Goal: Information Seeking & Learning: Learn about a topic

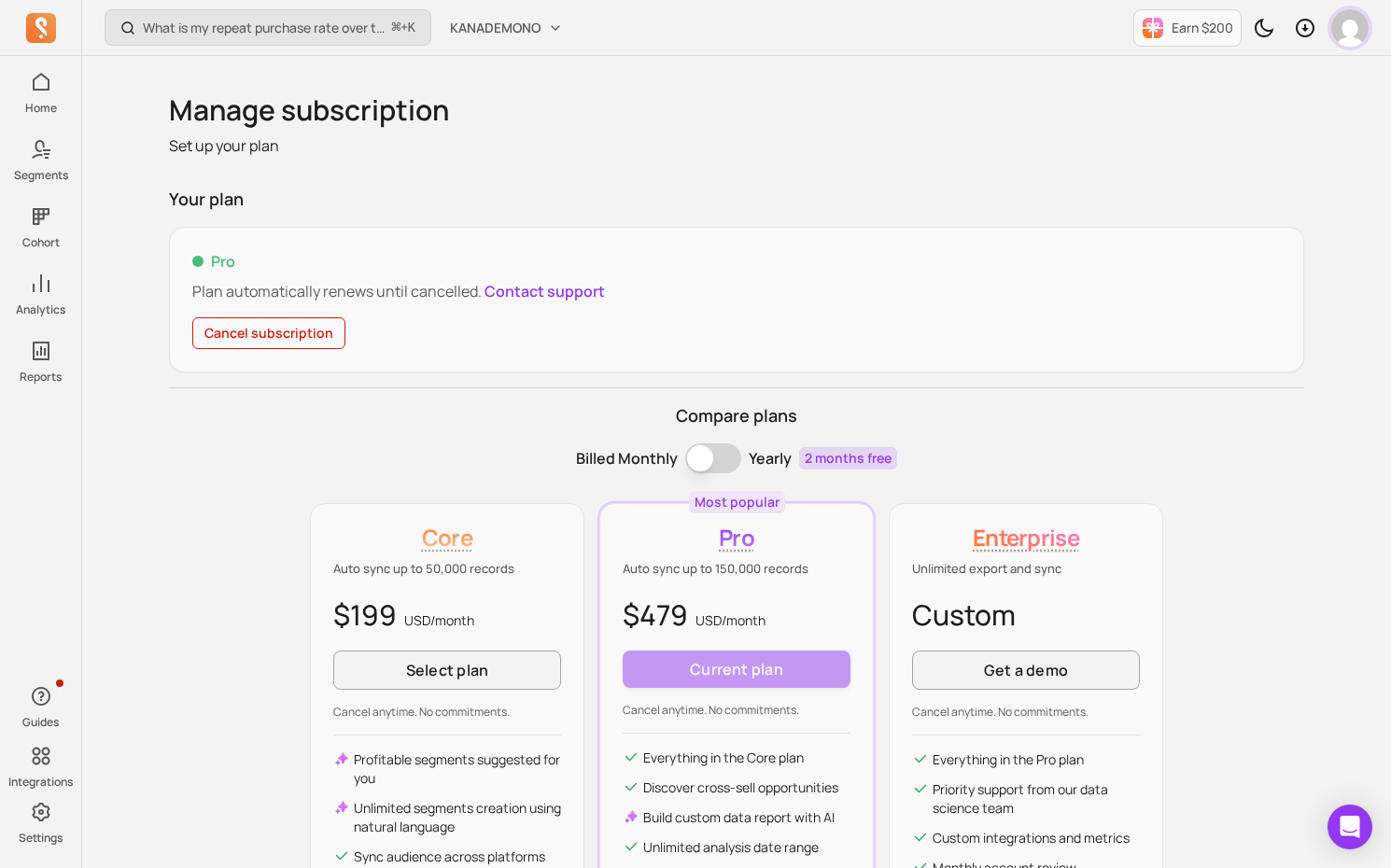
click at [1362, 32] on img "button" at bounding box center [1349, 28] width 37 height 37
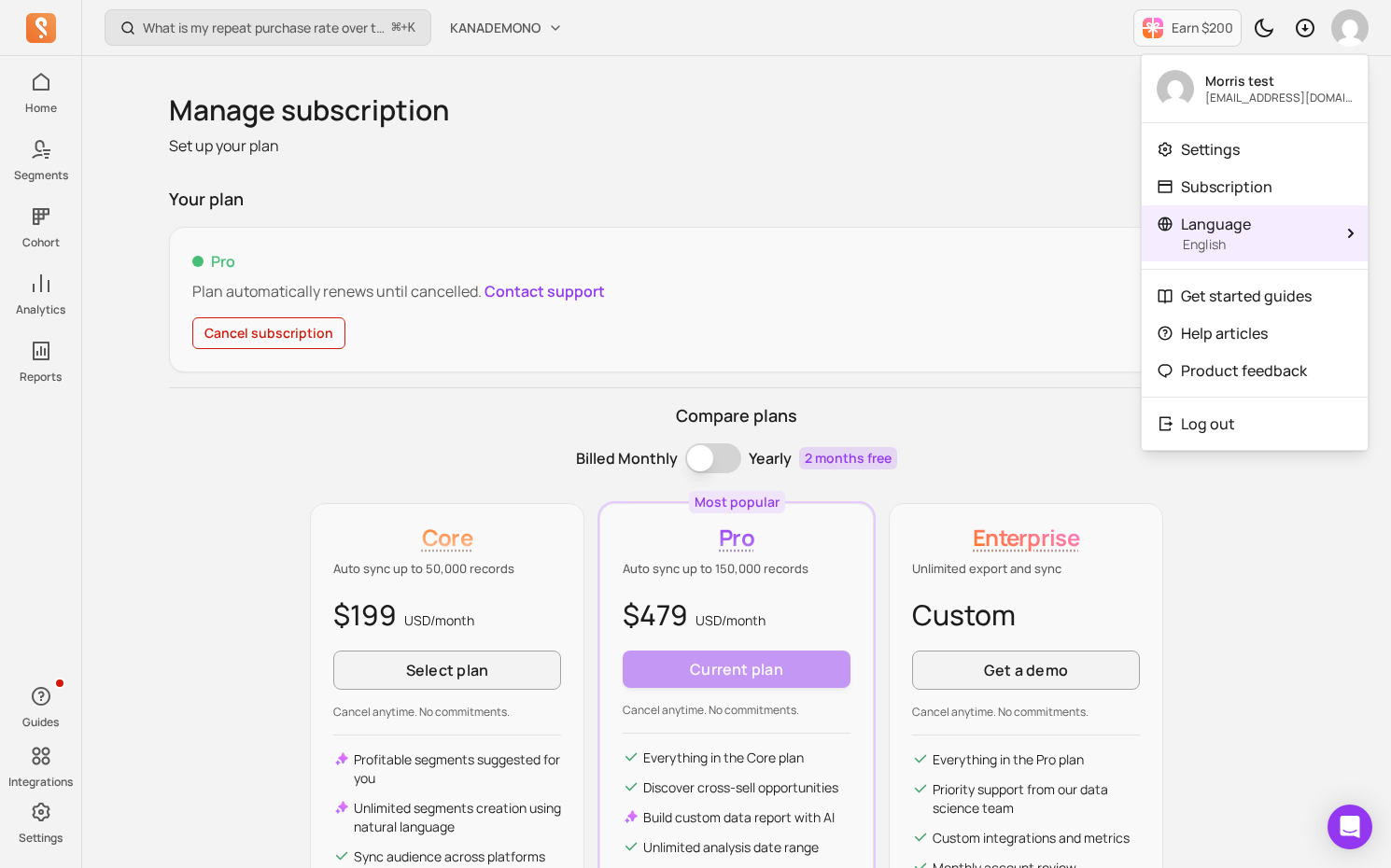
click at [1256, 249] on p "English" at bounding box center [1255, 245] width 147 height 19
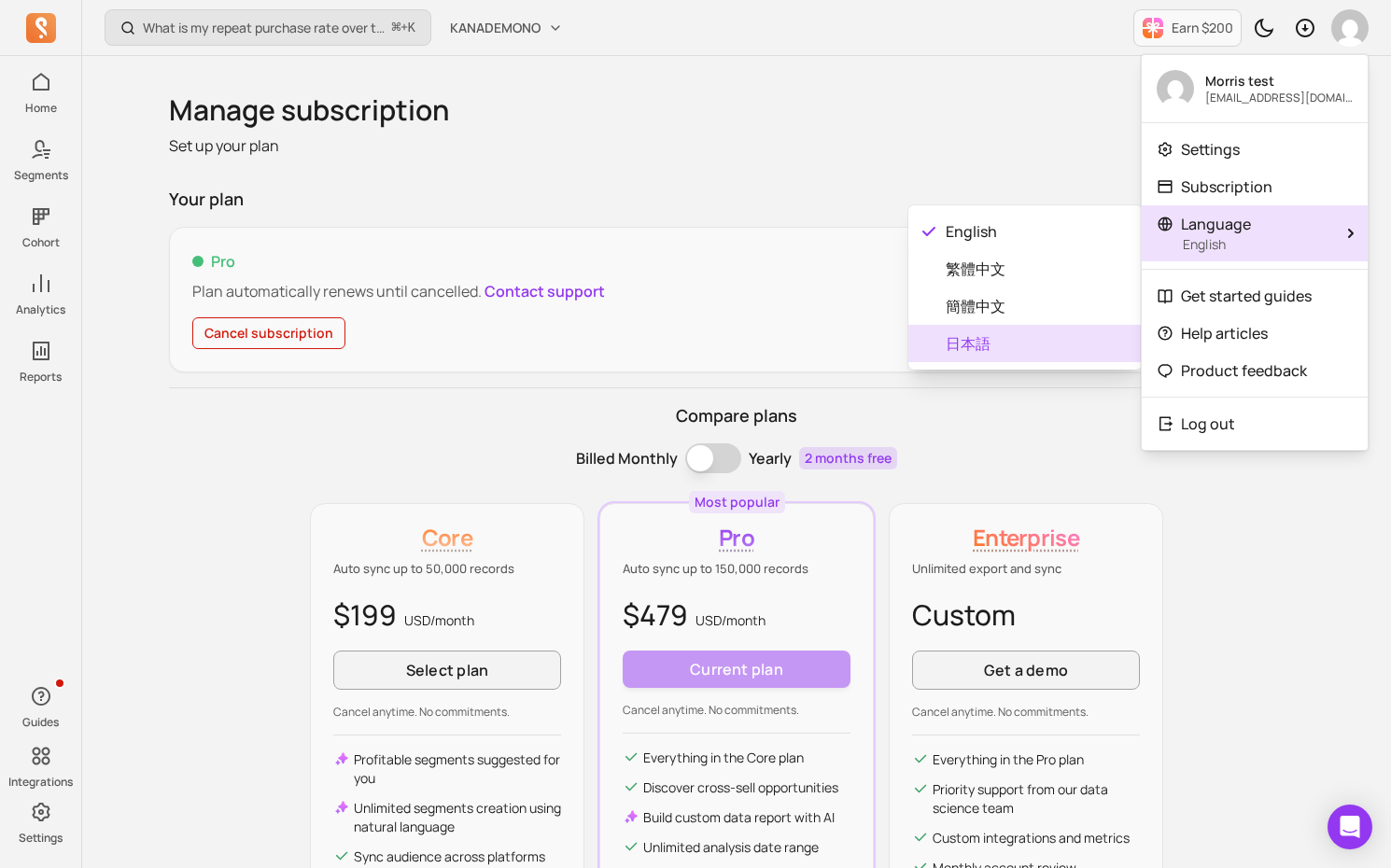
click at [981, 339] on span "日本語" at bounding box center [1035, 343] width 181 height 23
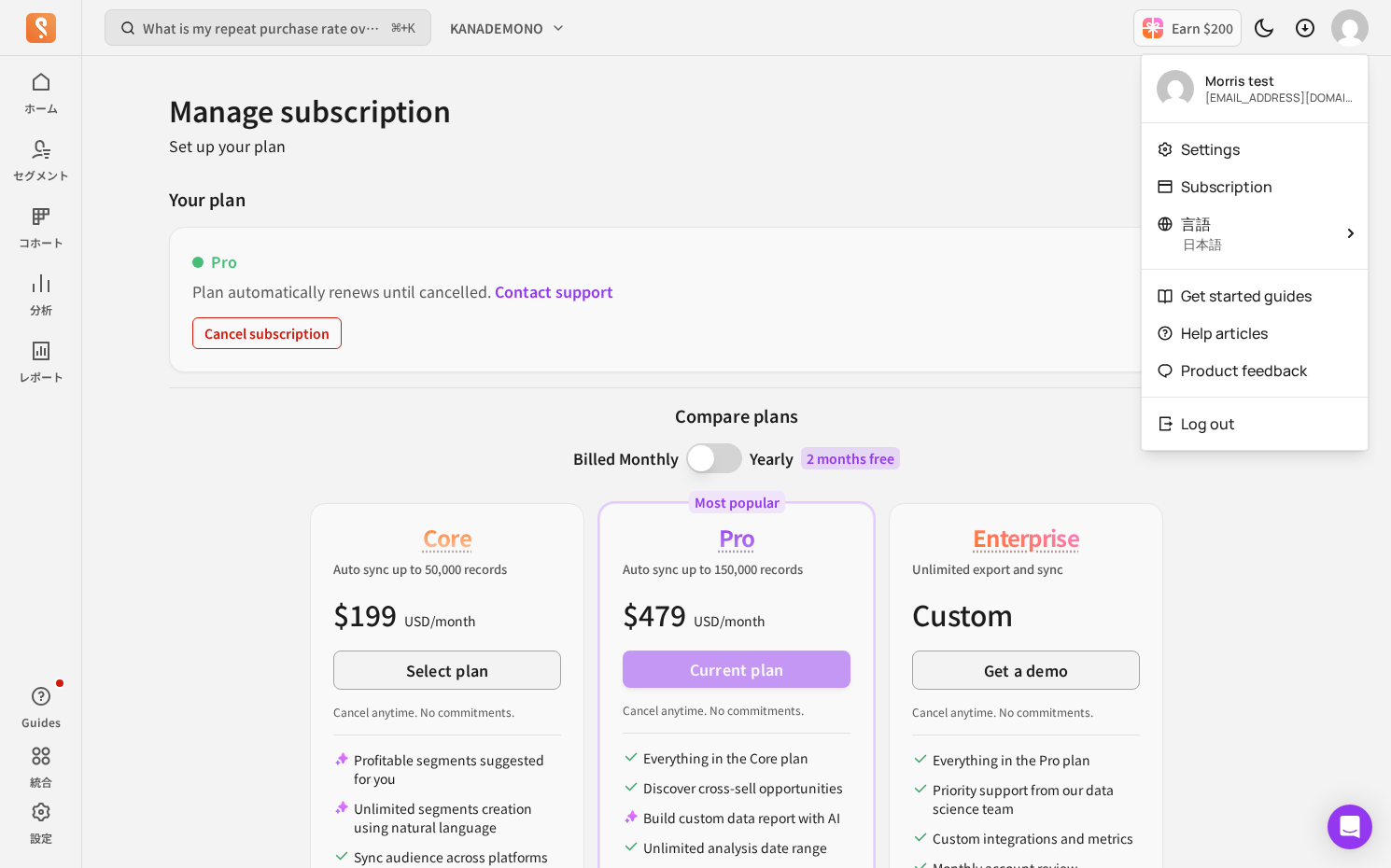
click at [367, 119] on h1 "Manage subscription" at bounding box center [736, 109] width 1135 height 33
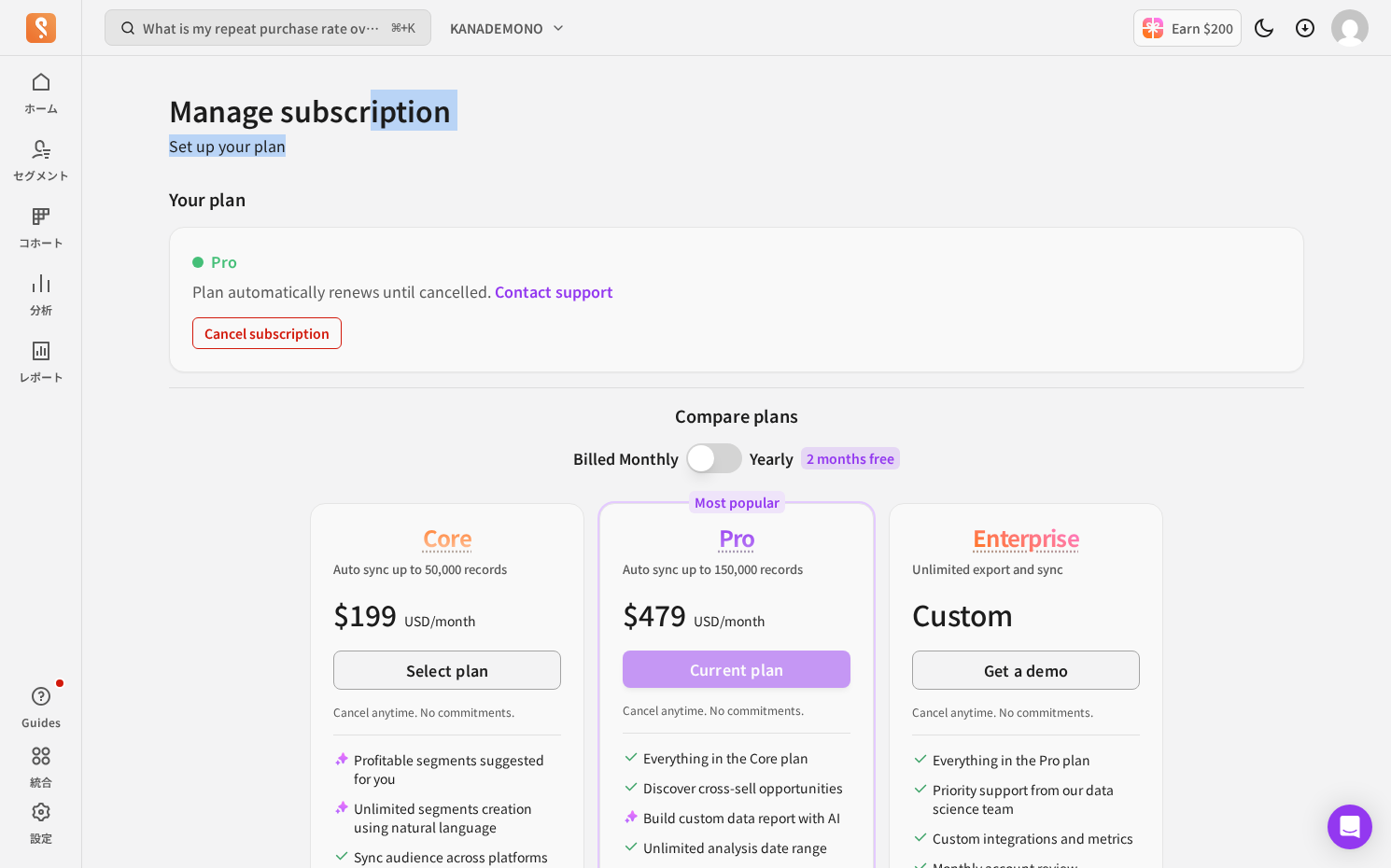
drag, startPoint x: 369, startPoint y: 118, endPoint x: 347, endPoint y: 148, distance: 37.2
click at [347, 148] on div "Manage subscription Set up your plan" at bounding box center [736, 124] width 1135 height 64
click at [347, 148] on p "Set up your plan" at bounding box center [736, 146] width 1135 height 23
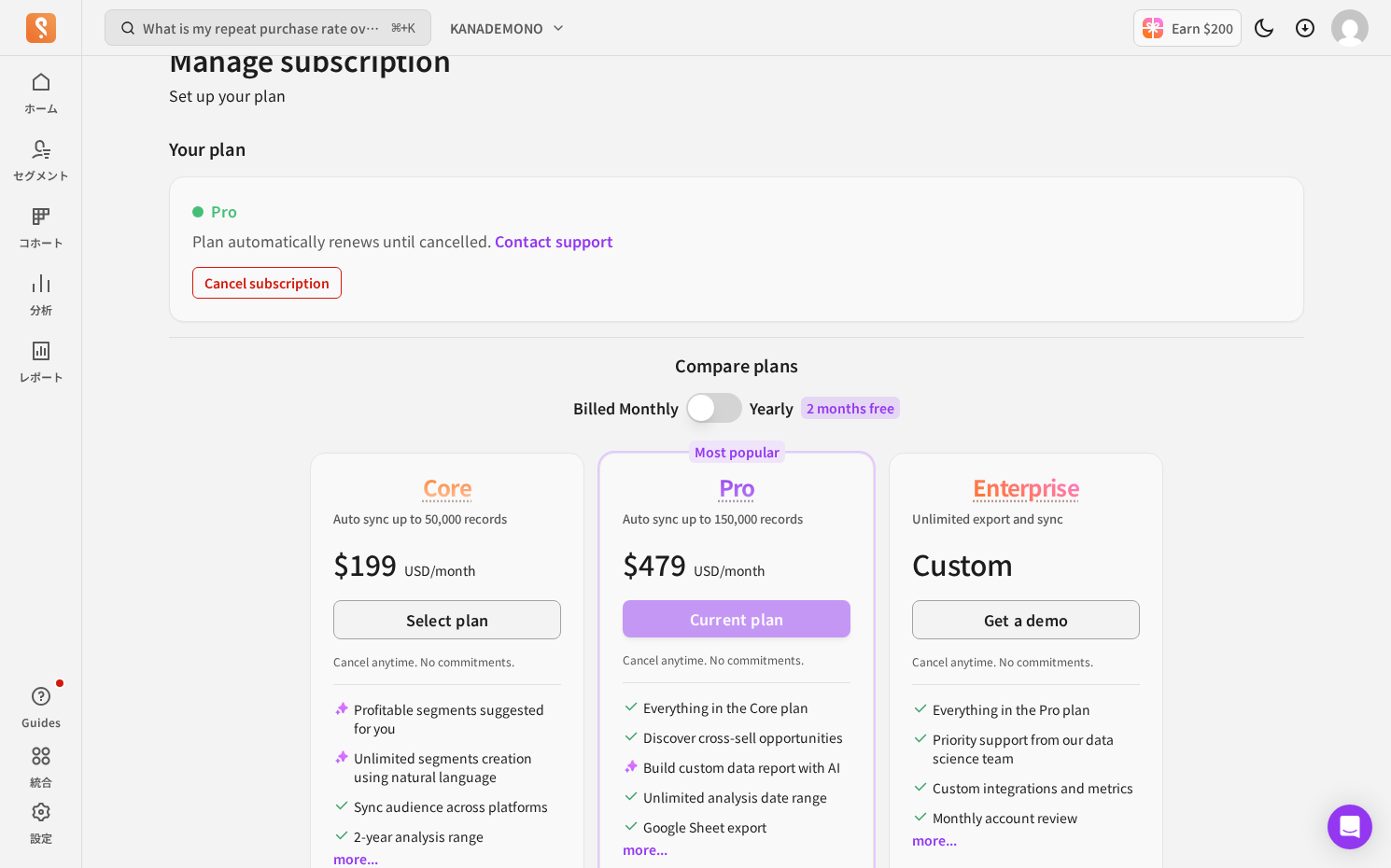
scroll to position [56, 0]
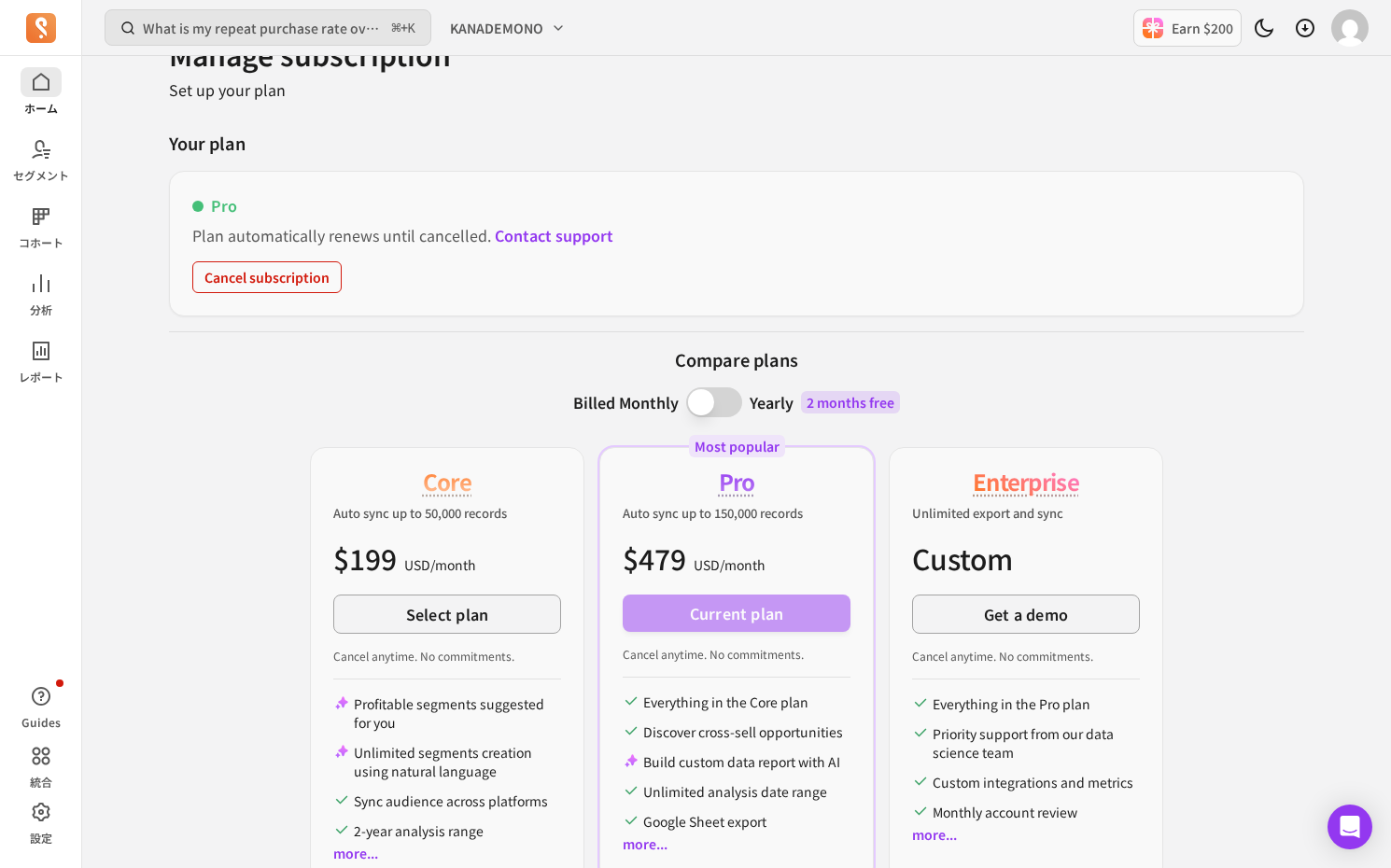
click at [64, 102] on link "ホーム" at bounding box center [41, 91] width 82 height 48
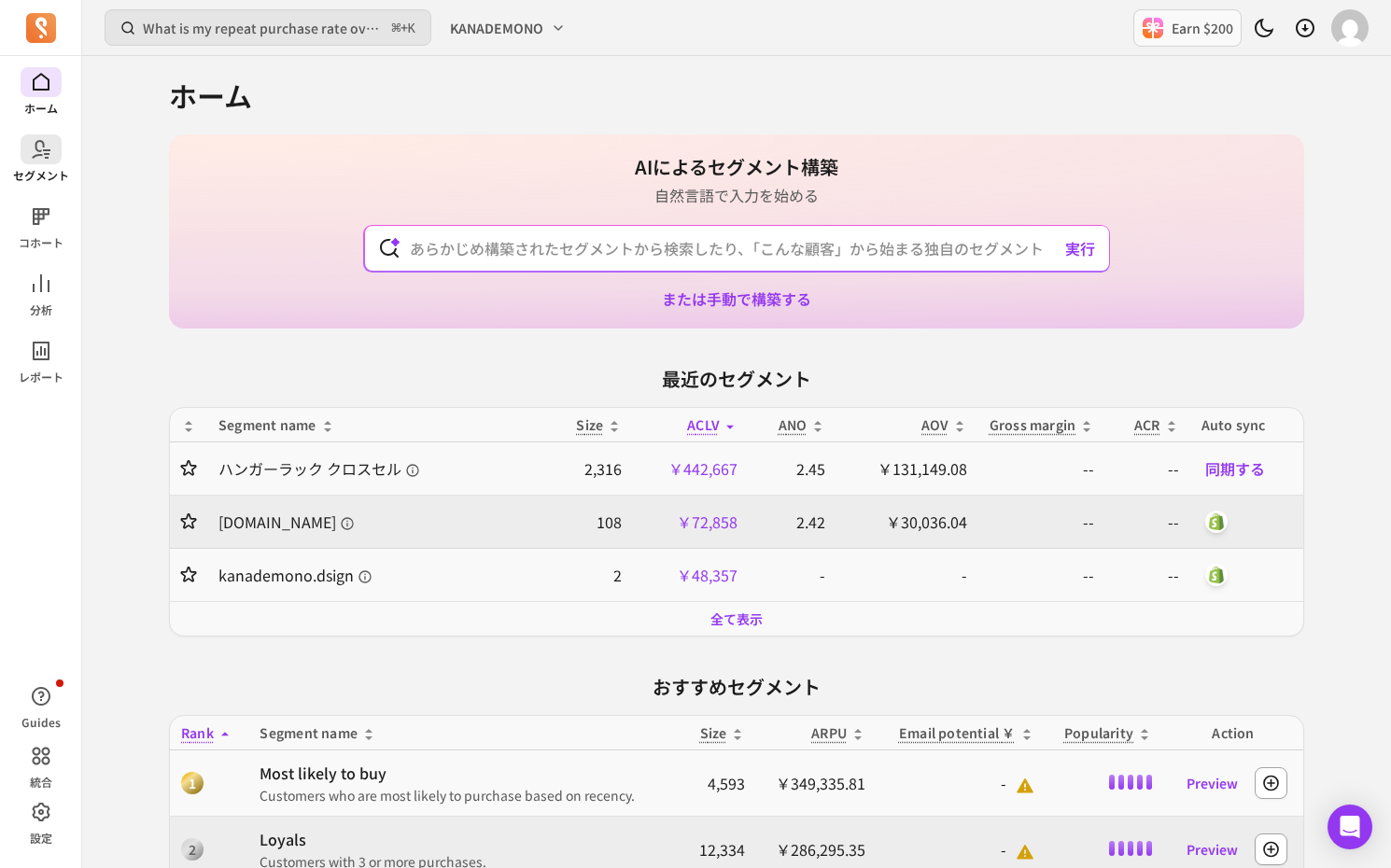
click at [47, 153] on icon at bounding box center [46, 154] width 6 height 2
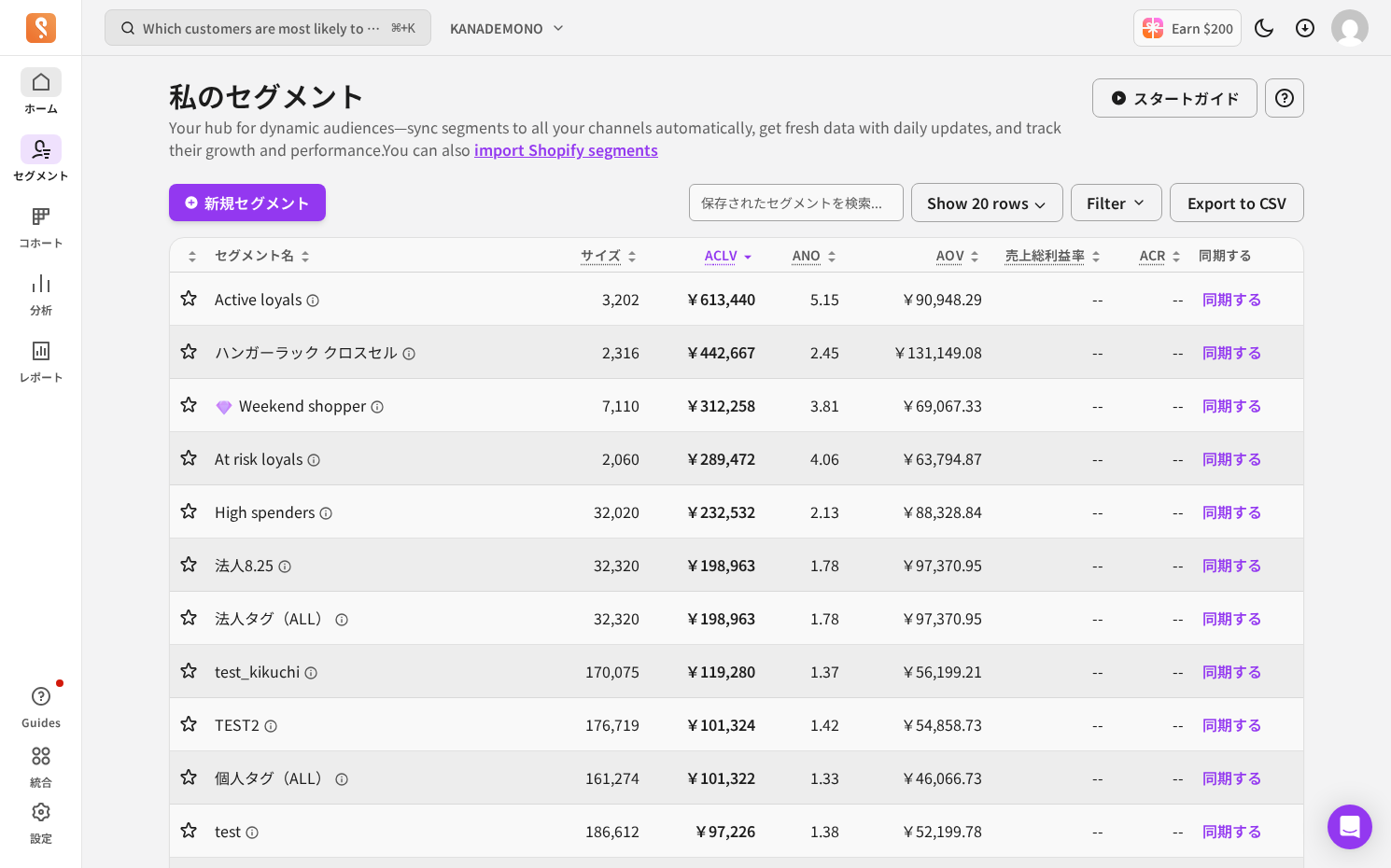
click at [50, 103] on p "ホーム" at bounding box center [41, 108] width 33 height 15
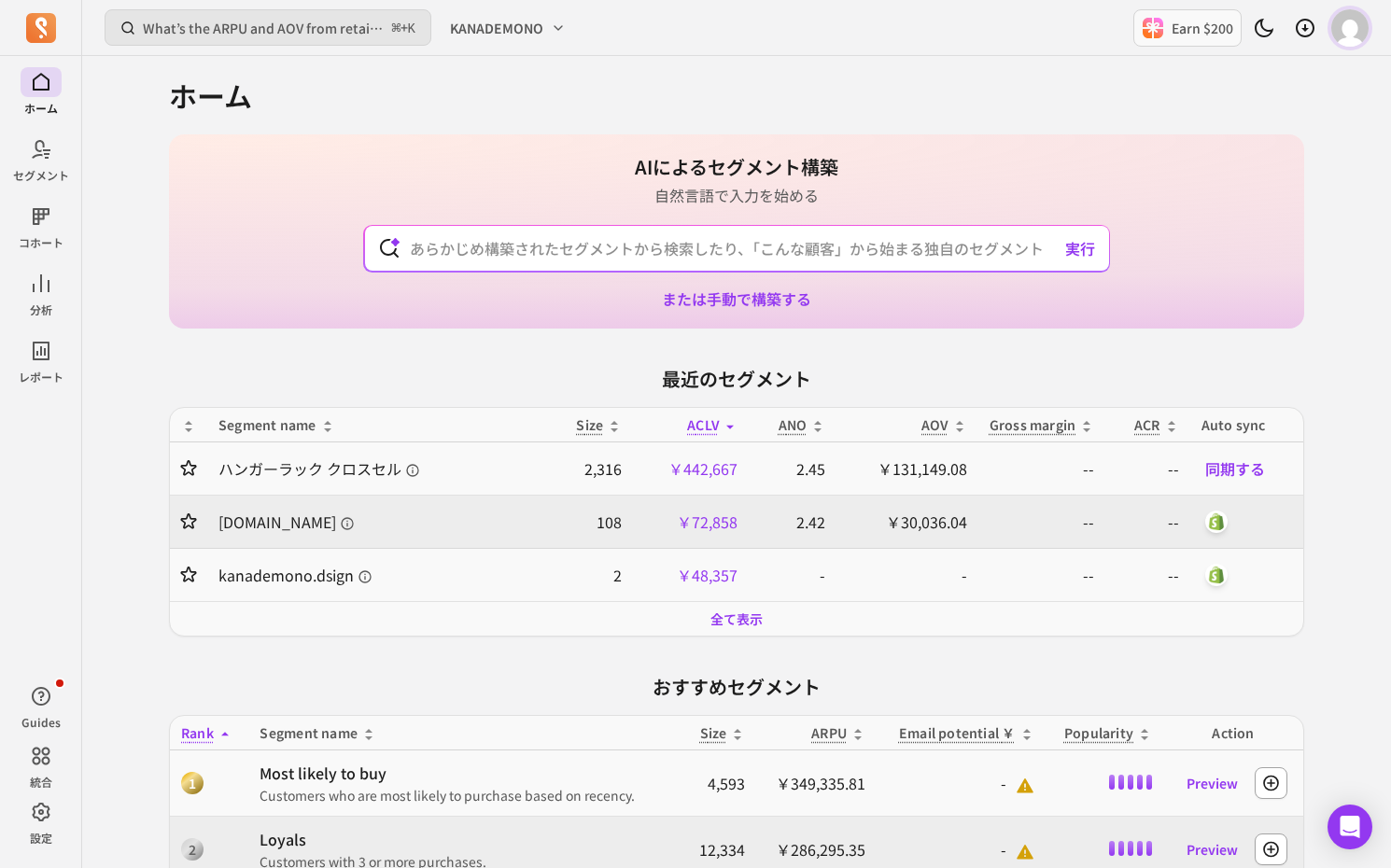
click at [1332, 29] on img "button" at bounding box center [1349, 28] width 37 height 37
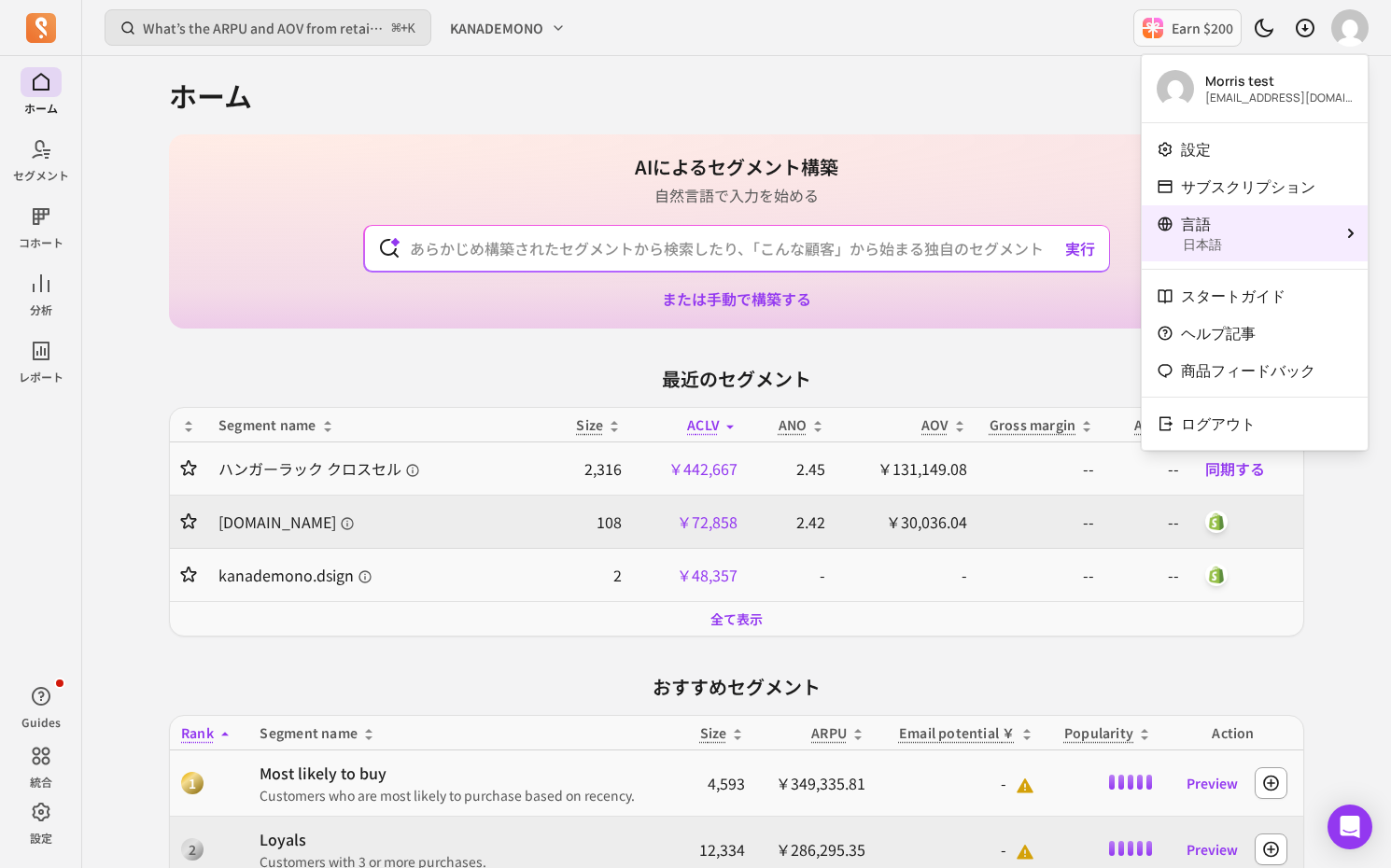
click at [1298, 243] on p "日本語" at bounding box center [1255, 245] width 147 height 19
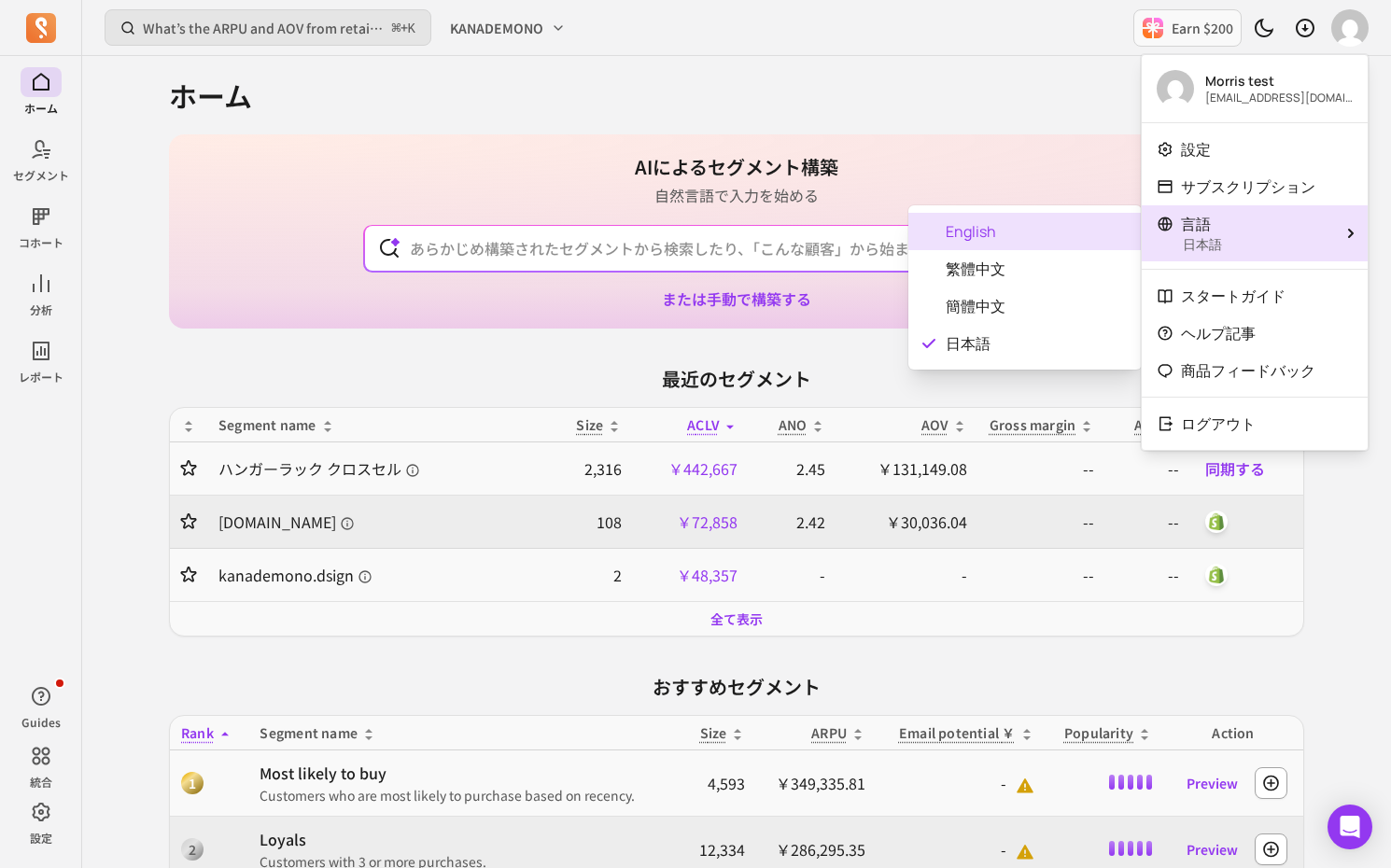
click at [1027, 240] on span "English" at bounding box center [1035, 231] width 181 height 23
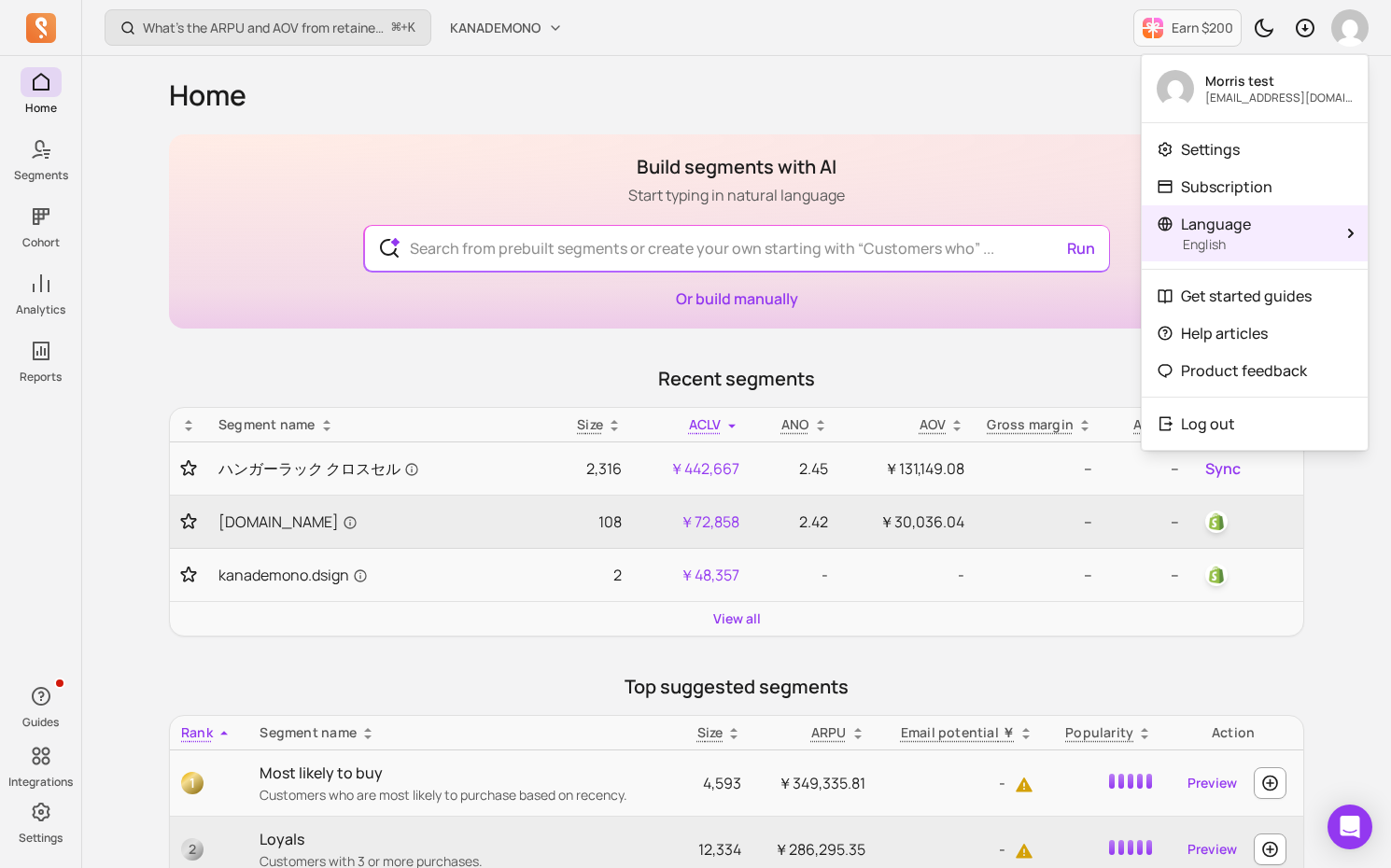
click at [1250, 254] on button "Language English" at bounding box center [1254, 232] width 226 height 56
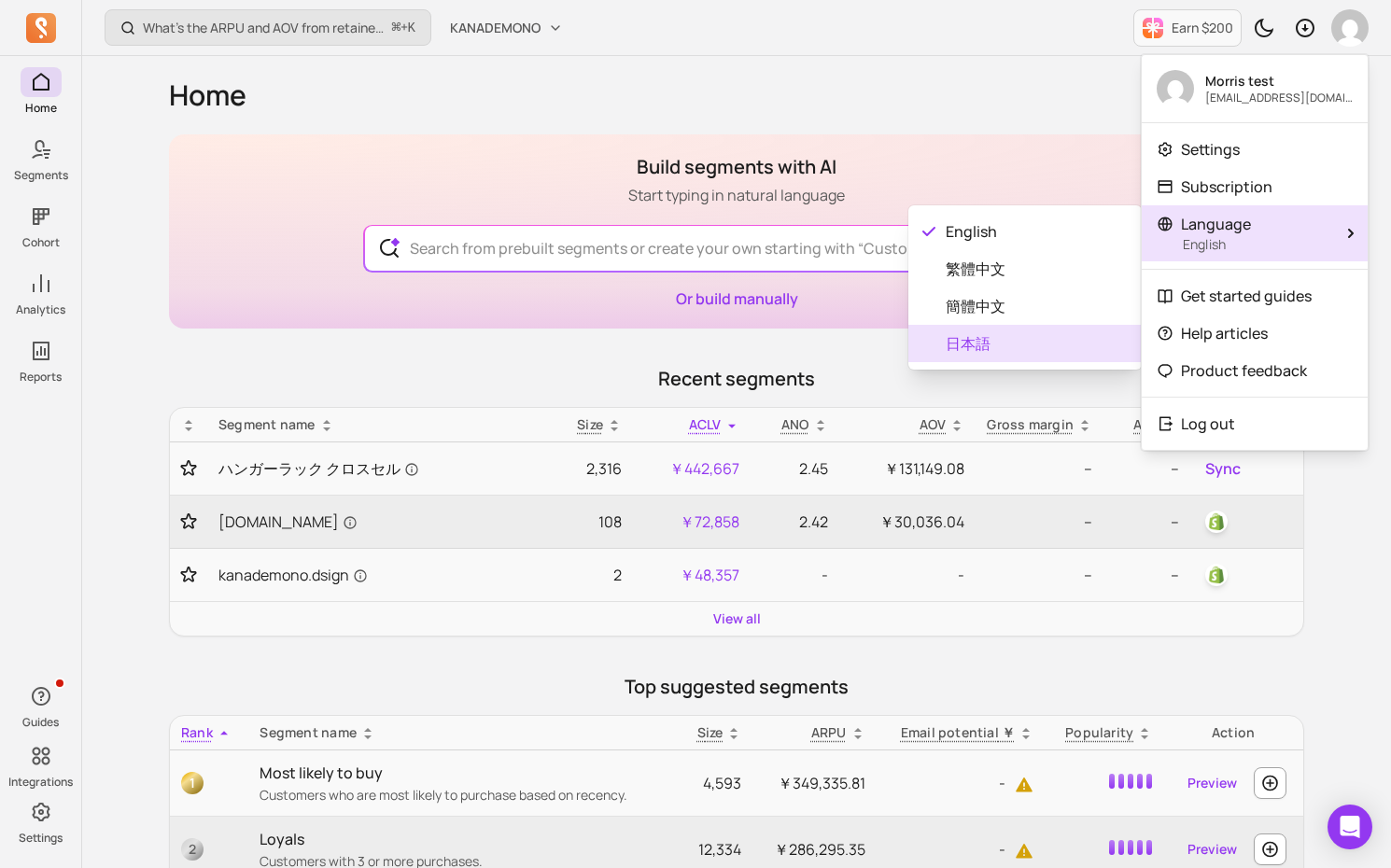
click at [1019, 328] on div "日本語" at bounding box center [1025, 342] width 233 height 37
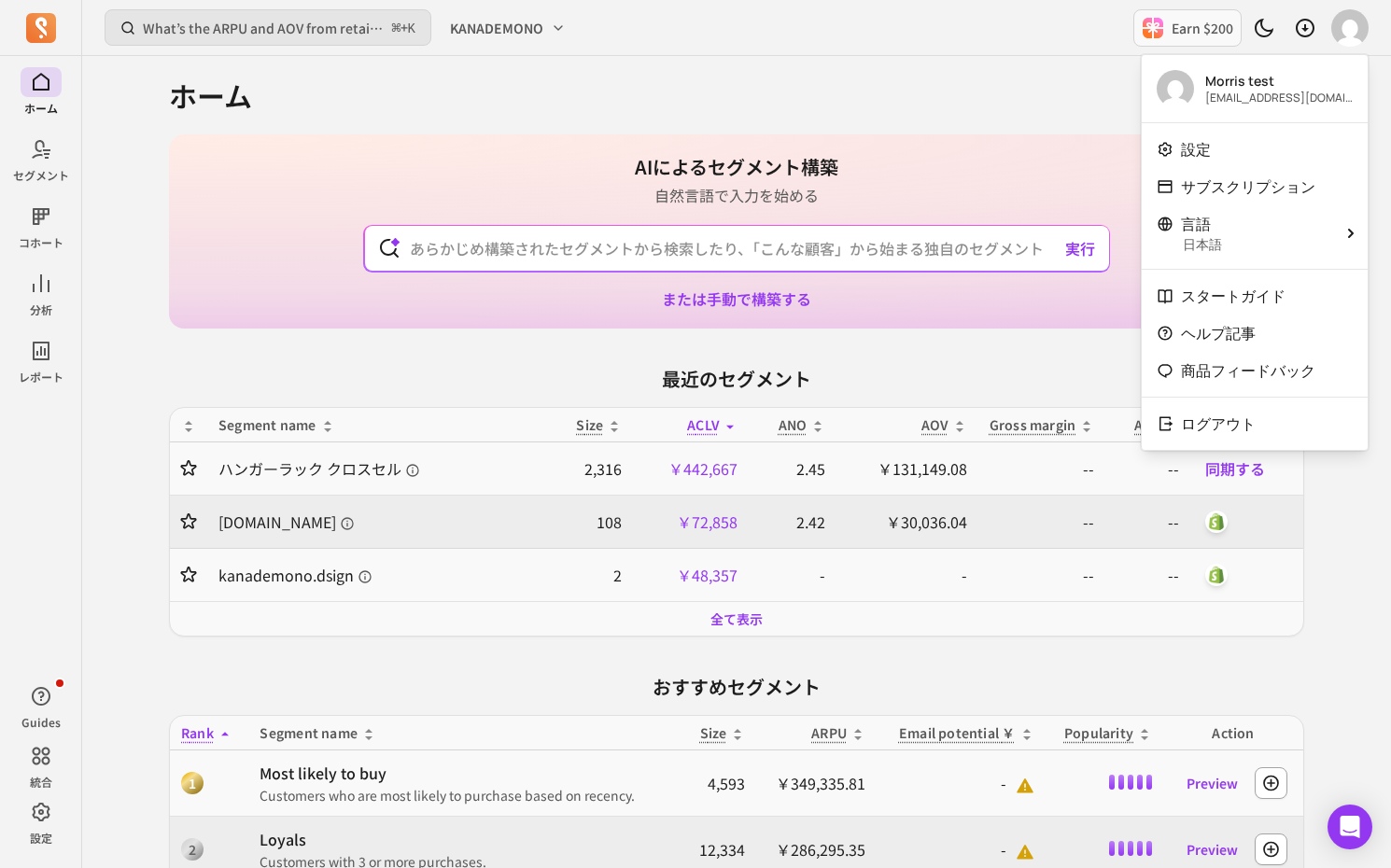
click at [996, 142] on div "AIによるセグメント構築 自然言語で入力を始める 実行 または手動で構築する" at bounding box center [736, 231] width 1135 height 194
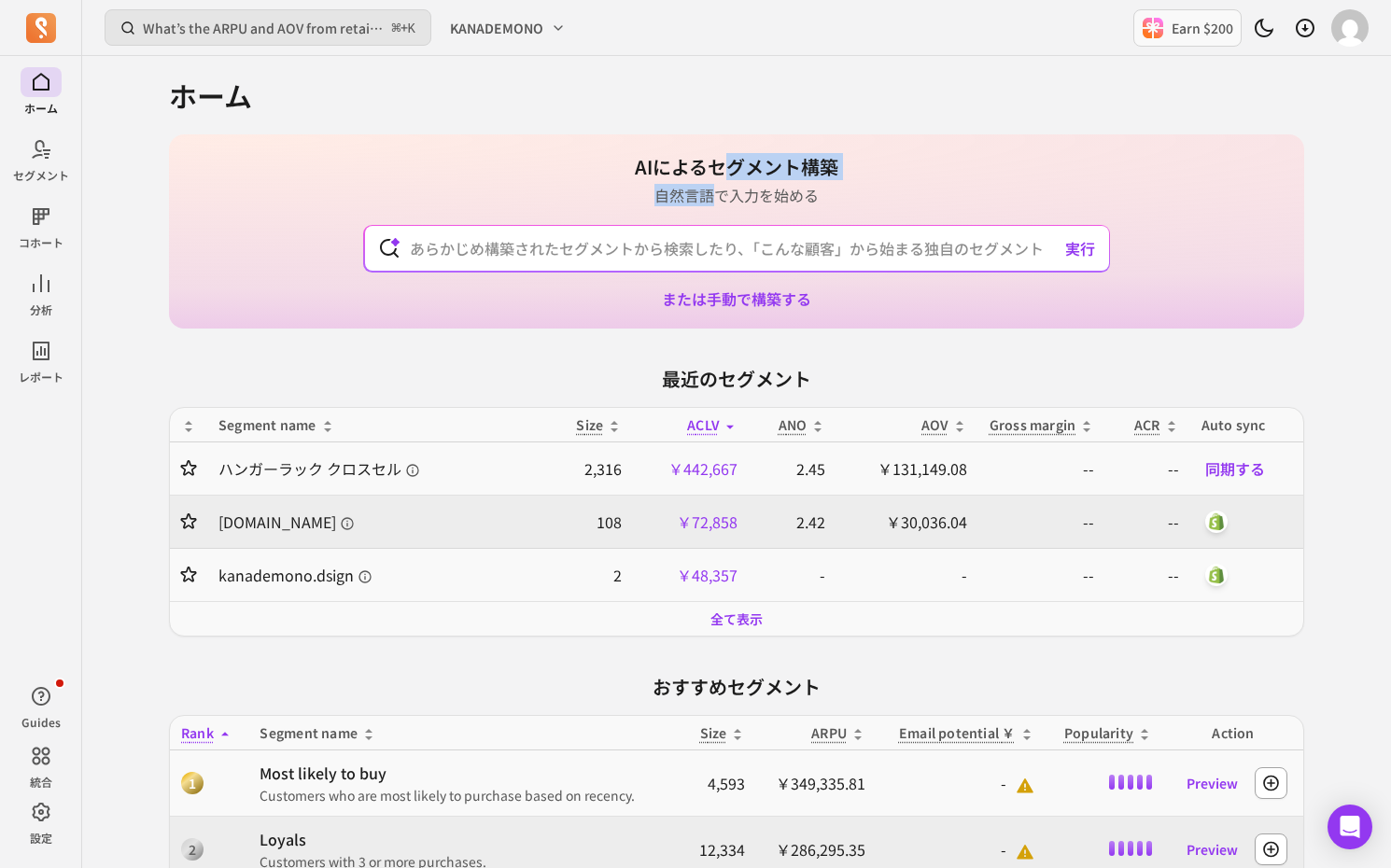
drag, startPoint x: 722, startPoint y: 175, endPoint x: 714, endPoint y: 195, distance: 21.5
click at [714, 195] on div "AIによるセグメント構築 自然言語で入力を始める" at bounding box center [736, 179] width 203 height 52
drag, startPoint x: 714, startPoint y: 195, endPoint x: 734, endPoint y: 186, distance: 21.9
click at [715, 194] on p "自然言語で入力を始める" at bounding box center [736, 195] width 203 height 23
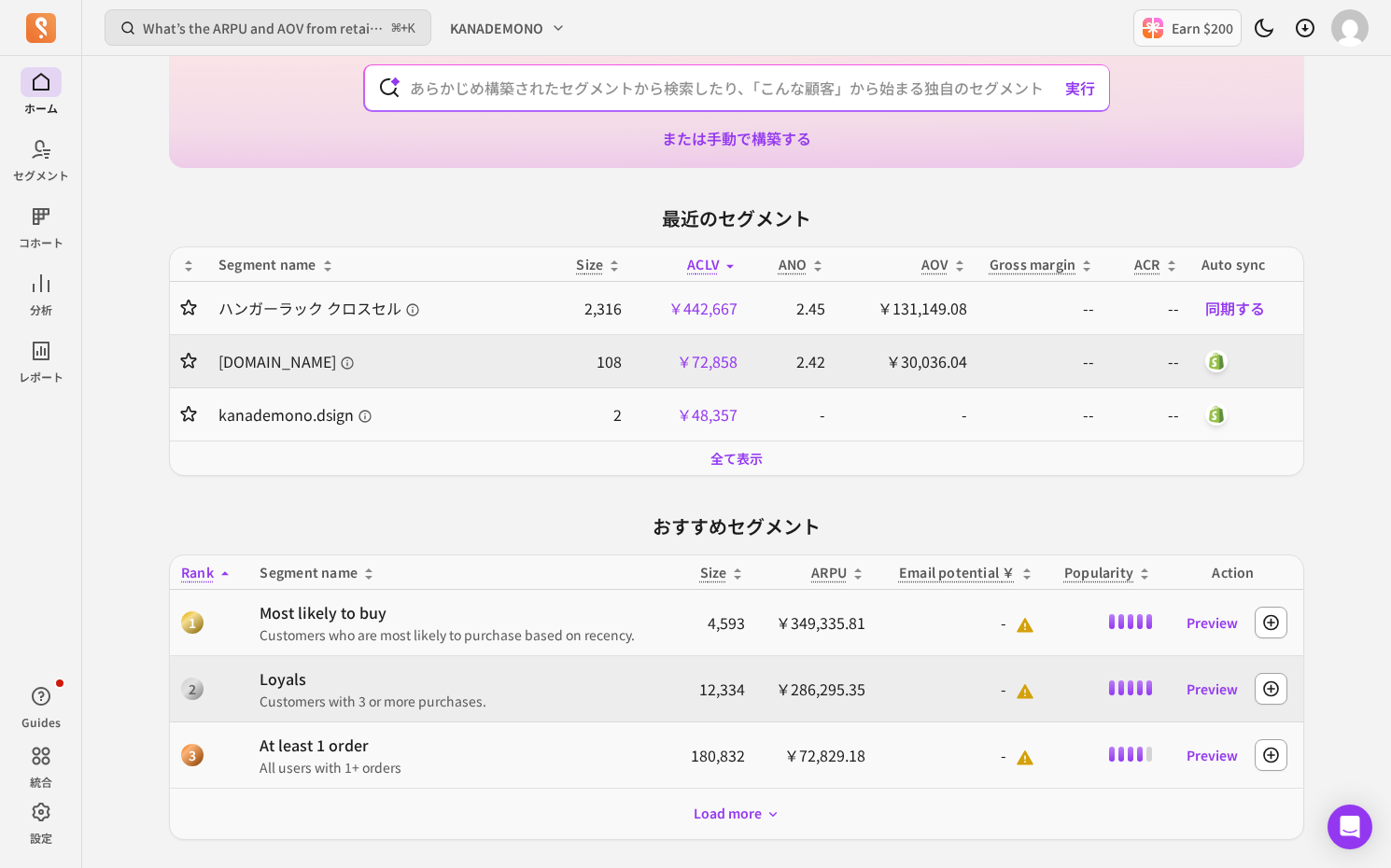
scroll to position [311, 0]
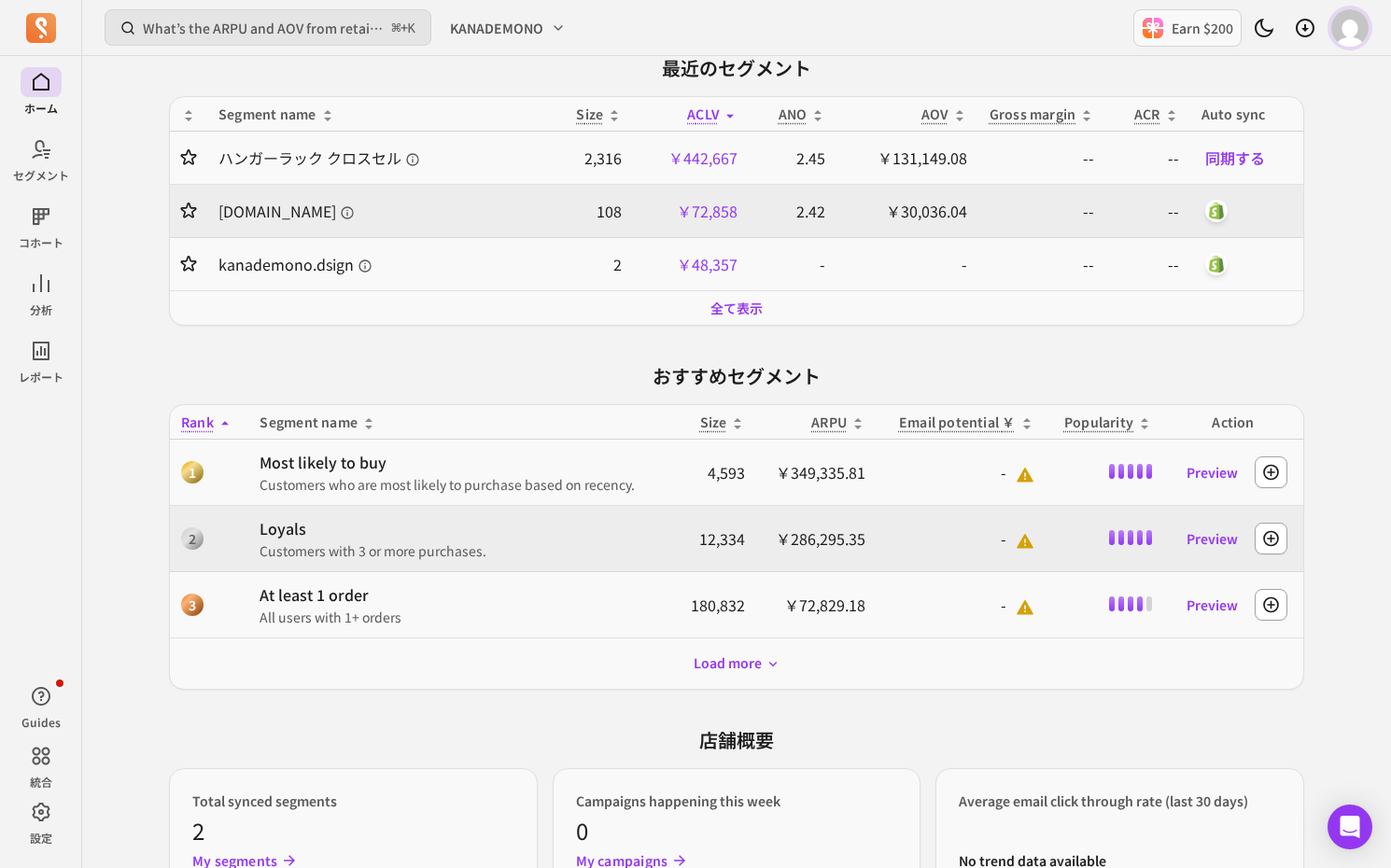
click at [1363, 28] on img "button" at bounding box center [1349, 28] width 37 height 37
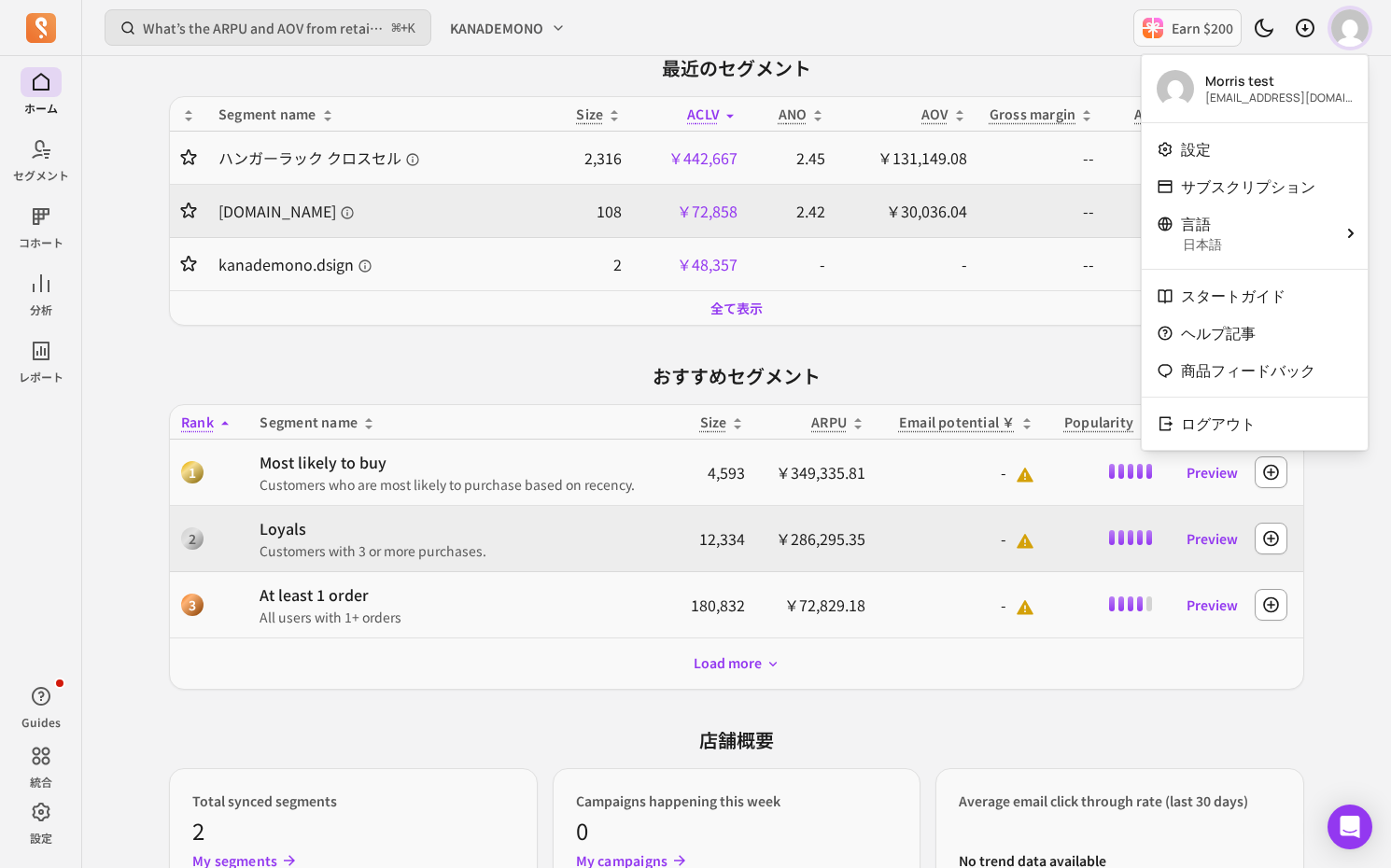
click at [1363, 28] on img "button" at bounding box center [1349, 28] width 37 height 37
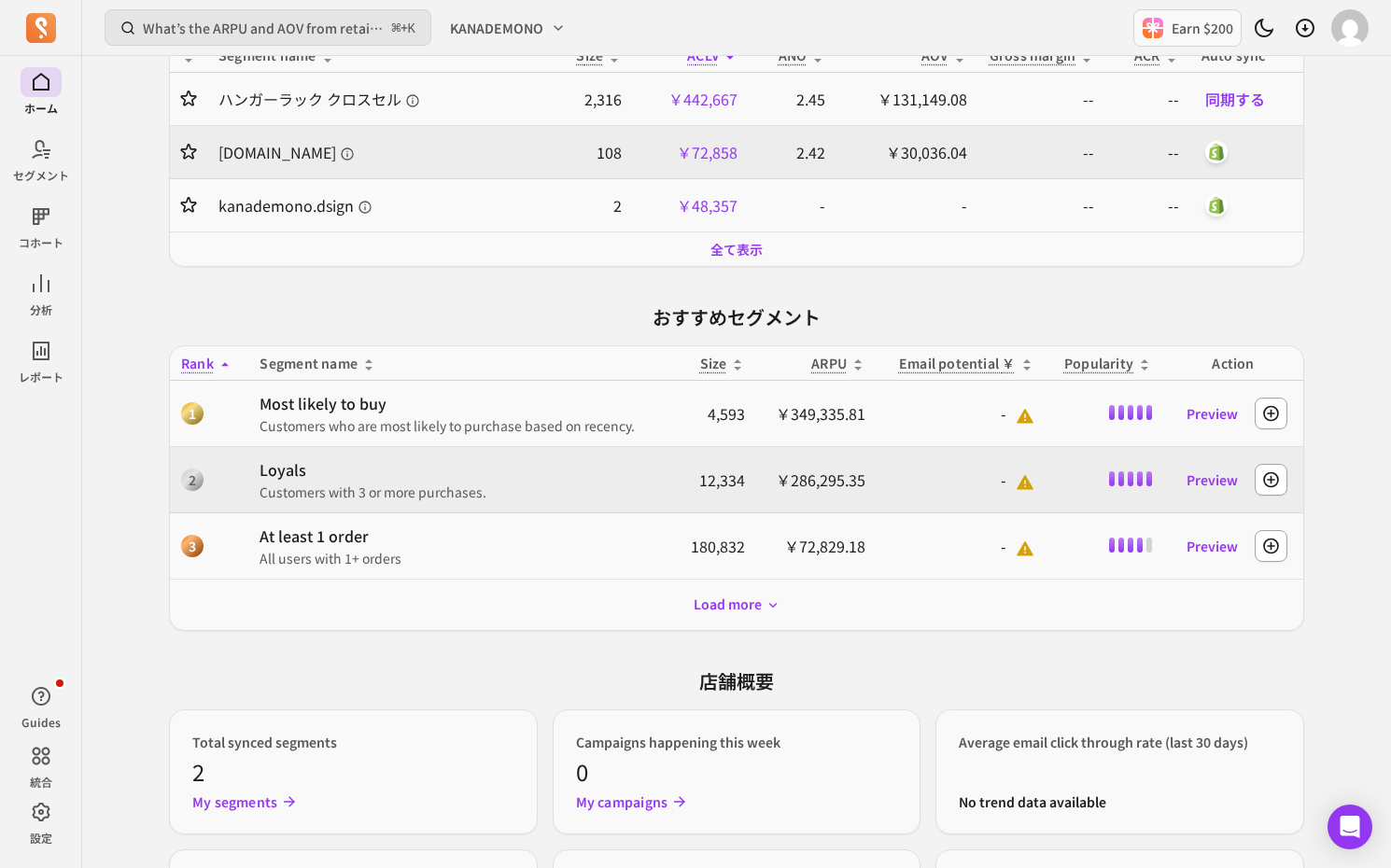
scroll to position [743, 0]
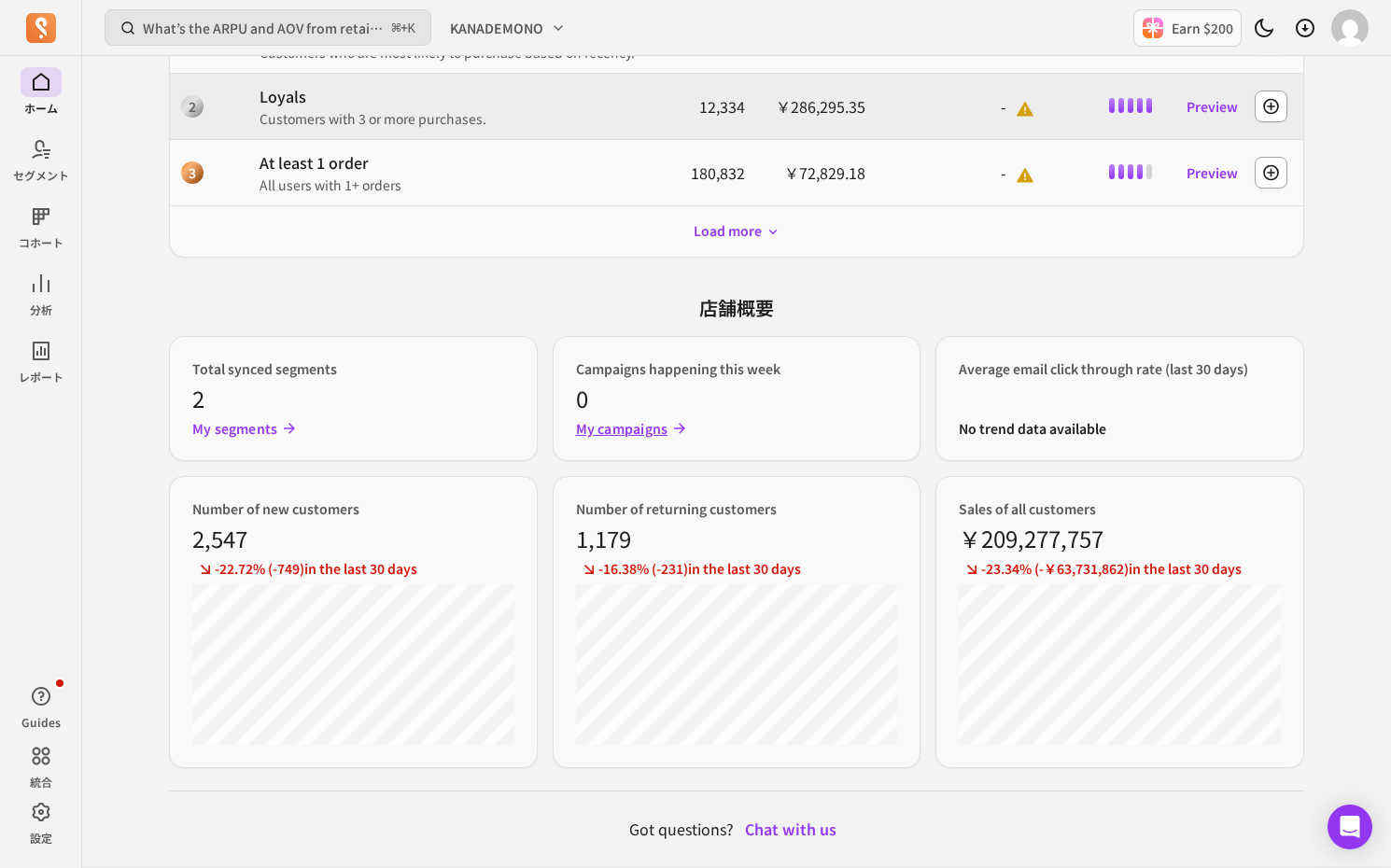
click at [625, 429] on p "My campaigns" at bounding box center [621, 429] width 92 height 19
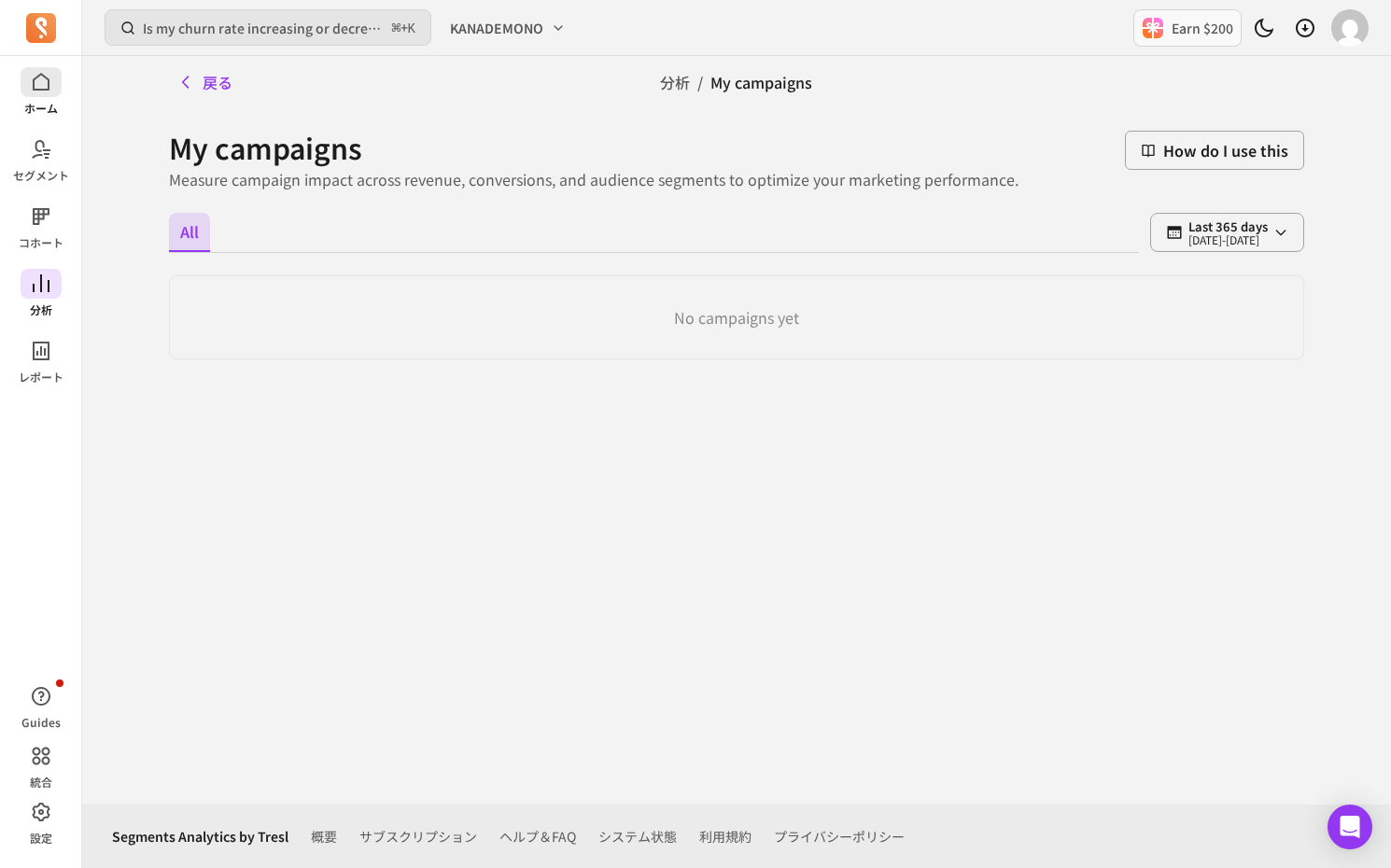
click at [35, 77] on icon at bounding box center [41, 82] width 17 height 18
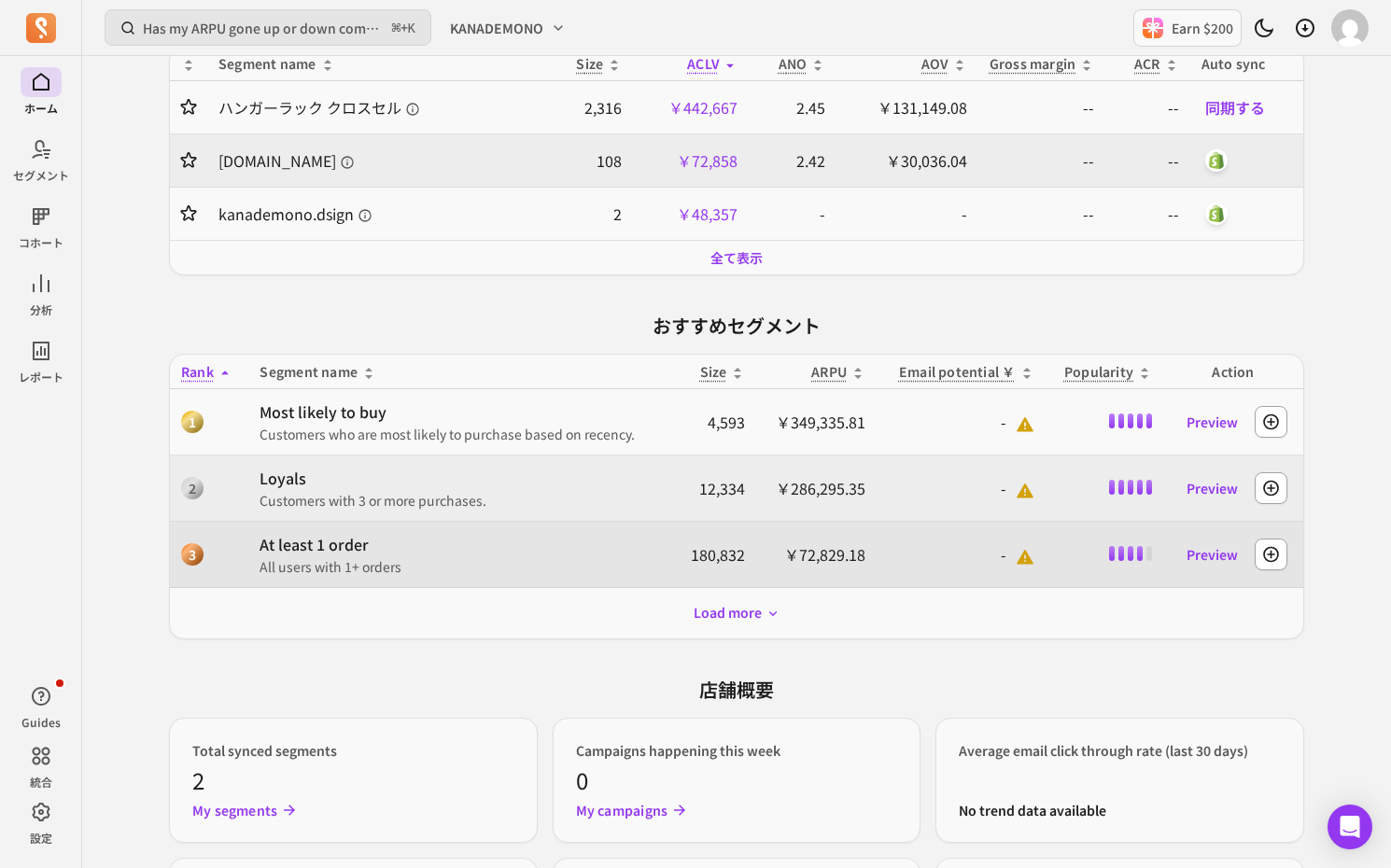
scroll to position [804, 0]
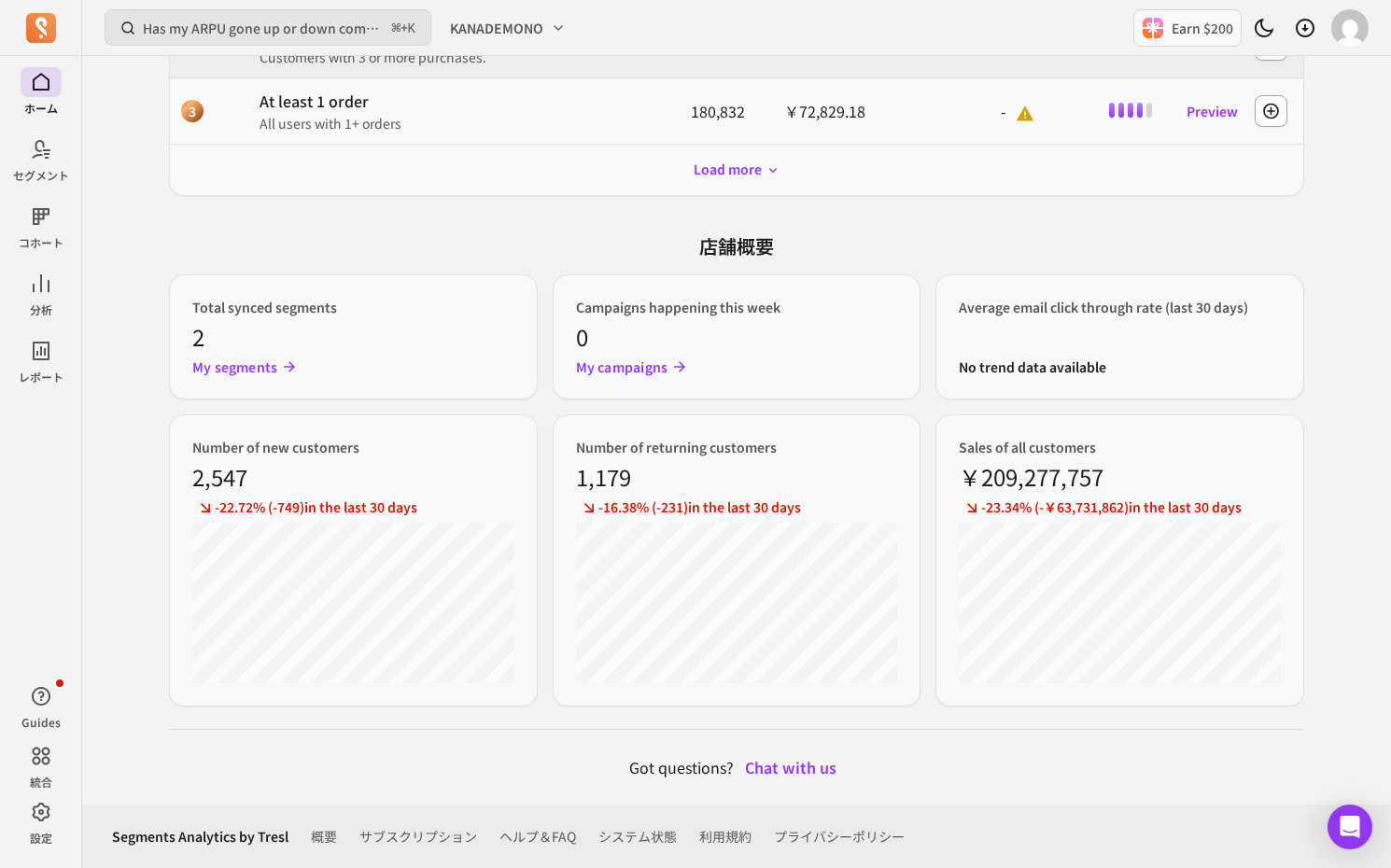
click at [596, 483] on p "1,179" at bounding box center [603, 476] width 55 height 33
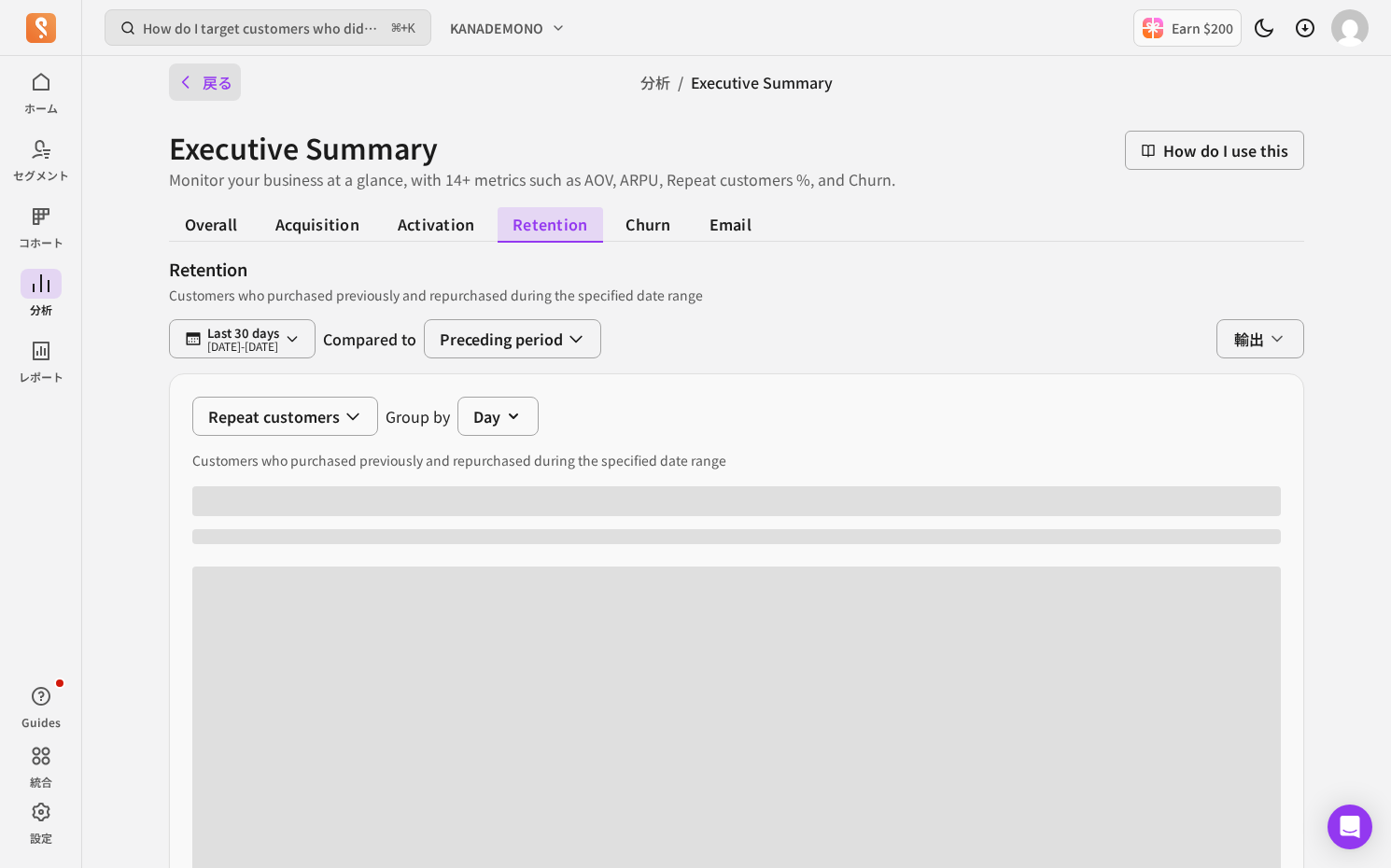
click at [211, 74] on button "戻る" at bounding box center [205, 82] width 72 height 37
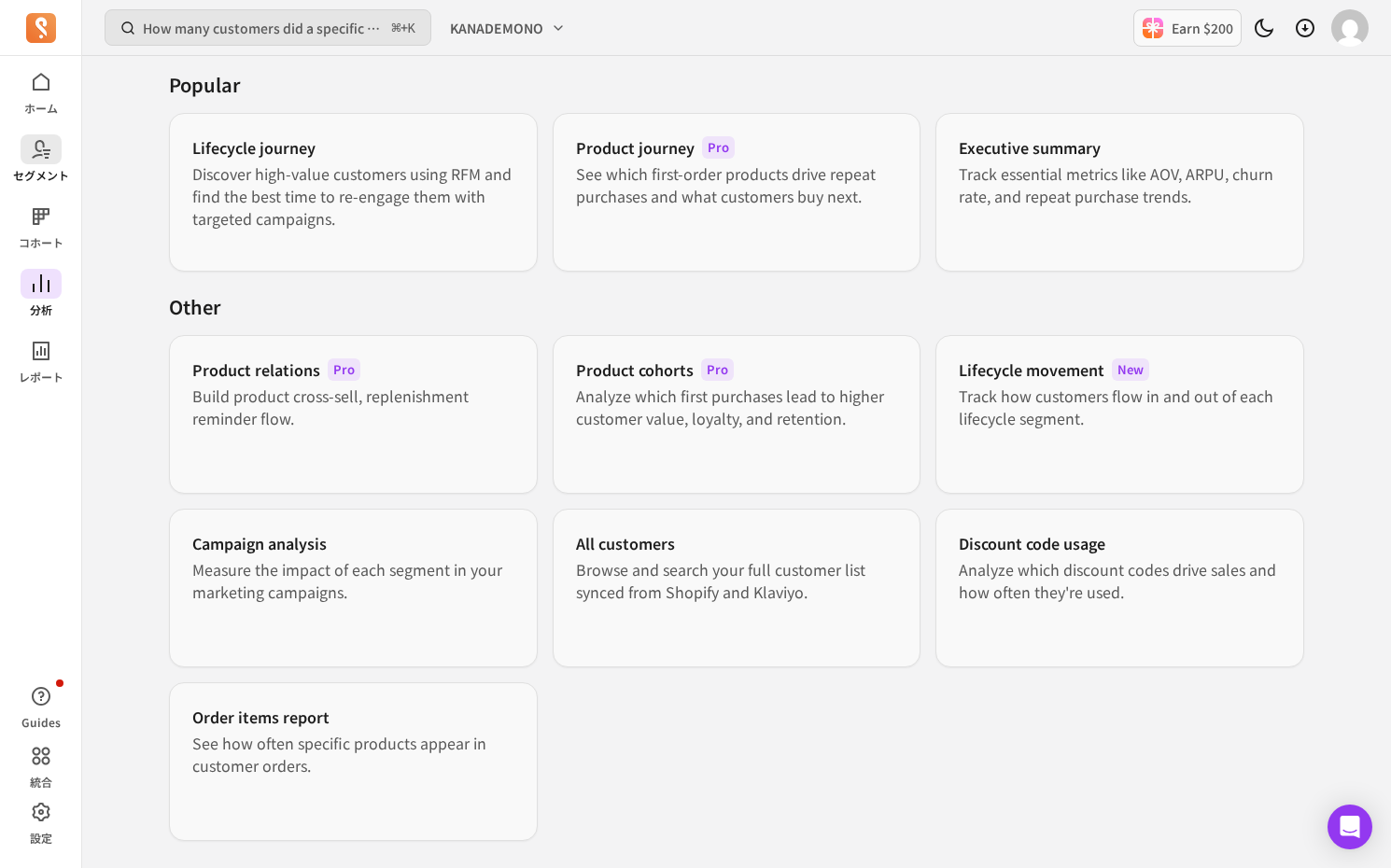
scroll to position [99, 0]
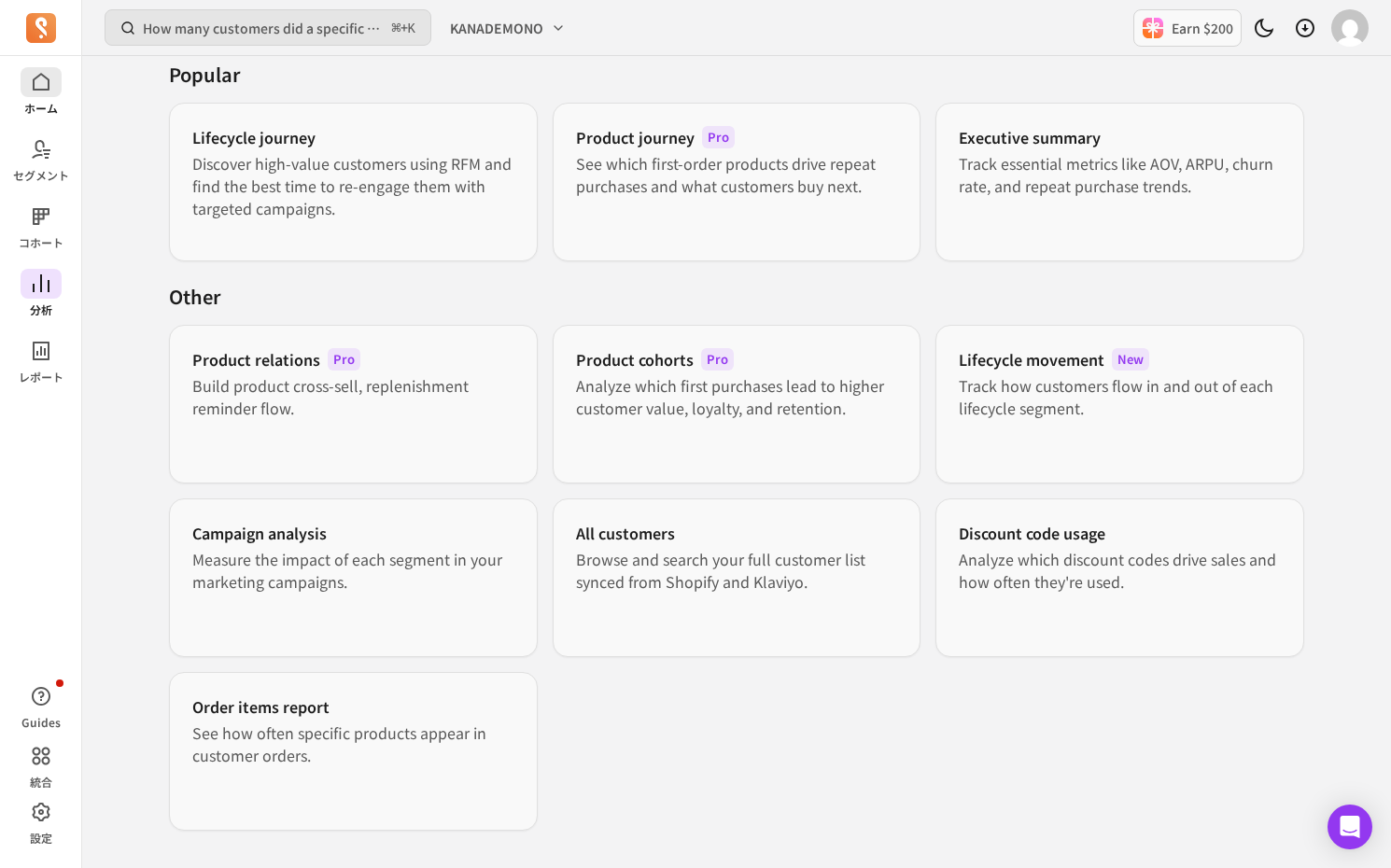
click at [25, 80] on span at bounding box center [41, 82] width 41 height 29
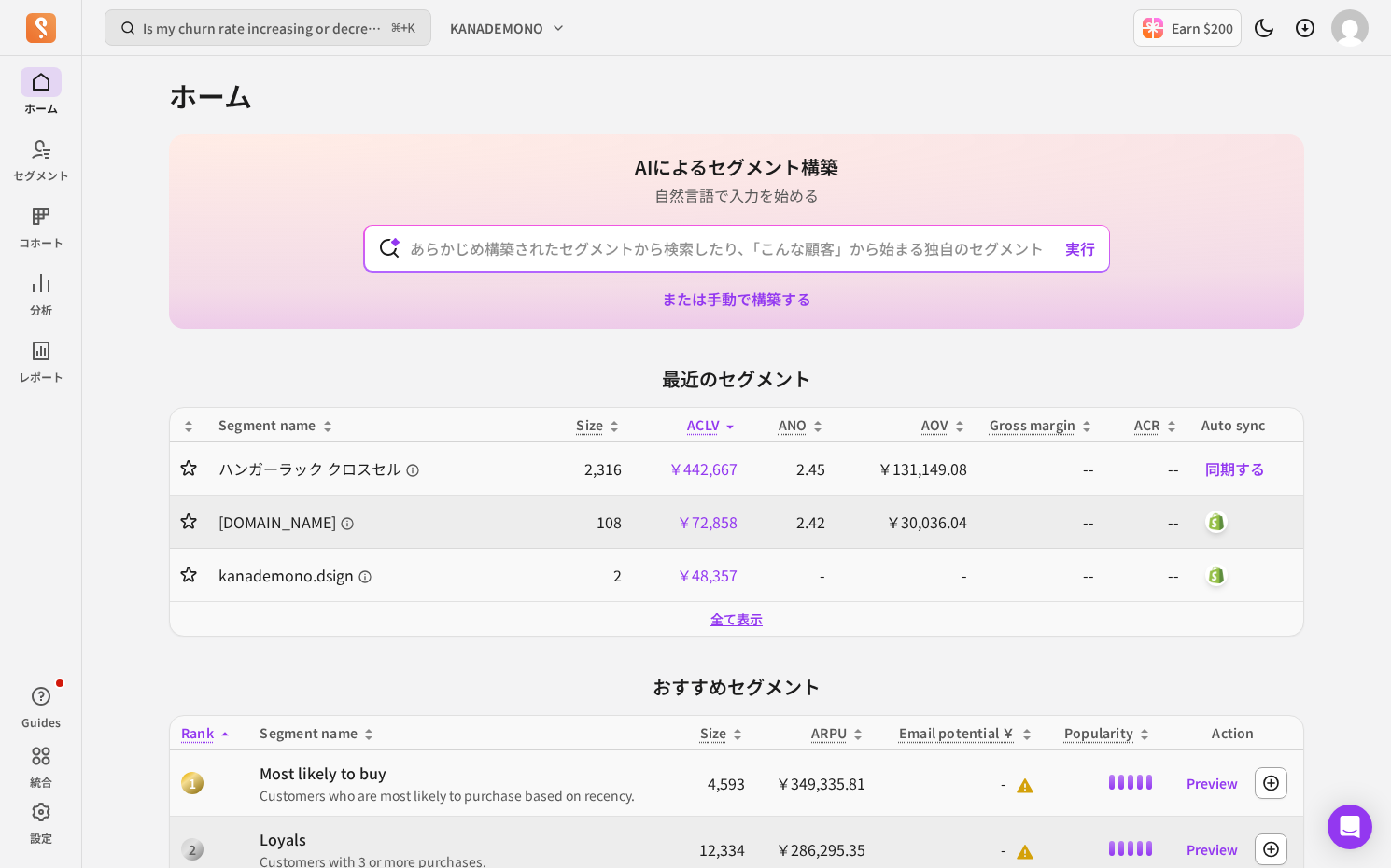
click at [750, 619] on link "全て表示" at bounding box center [736, 619] width 52 height 19
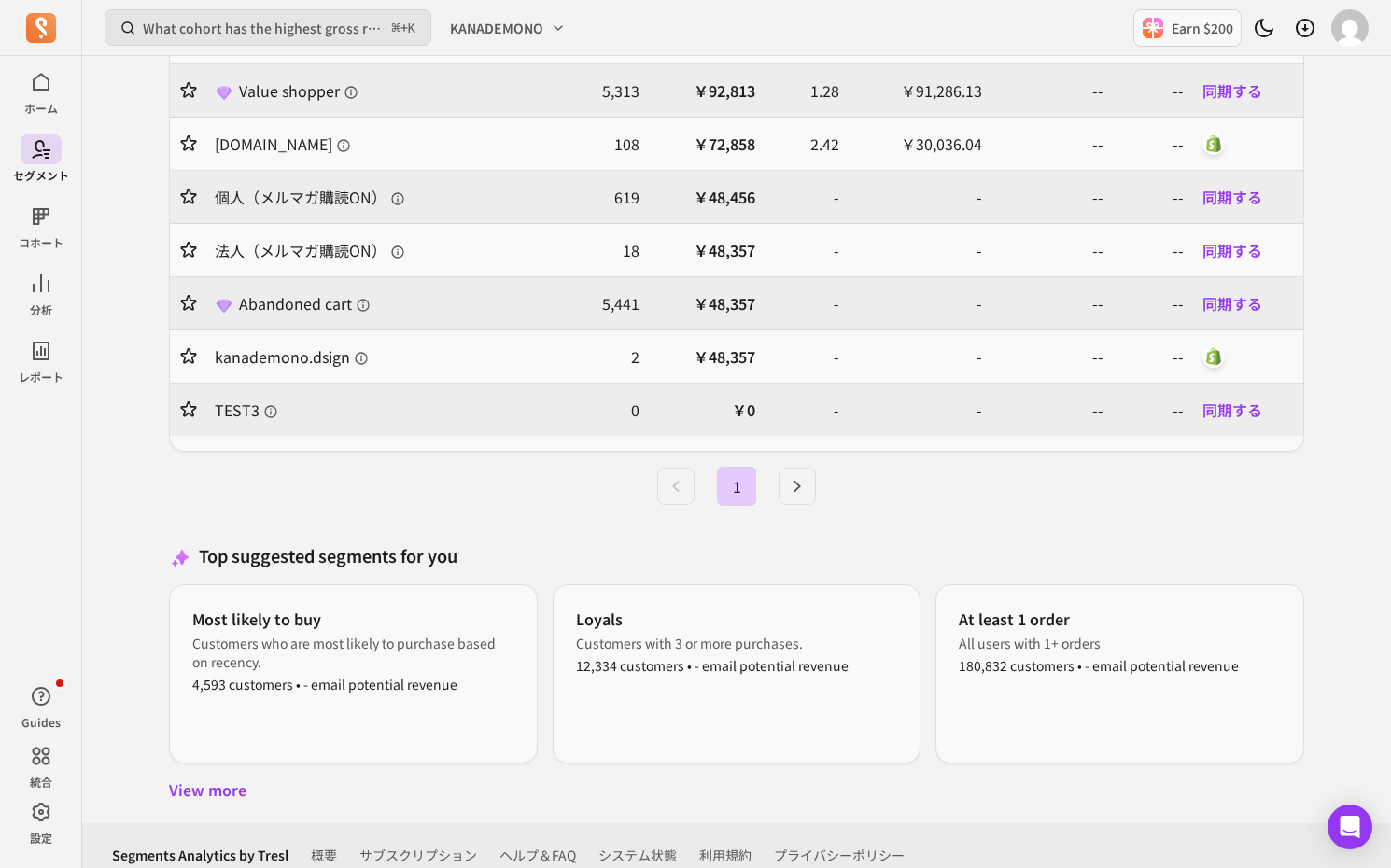
scroll to position [812, 0]
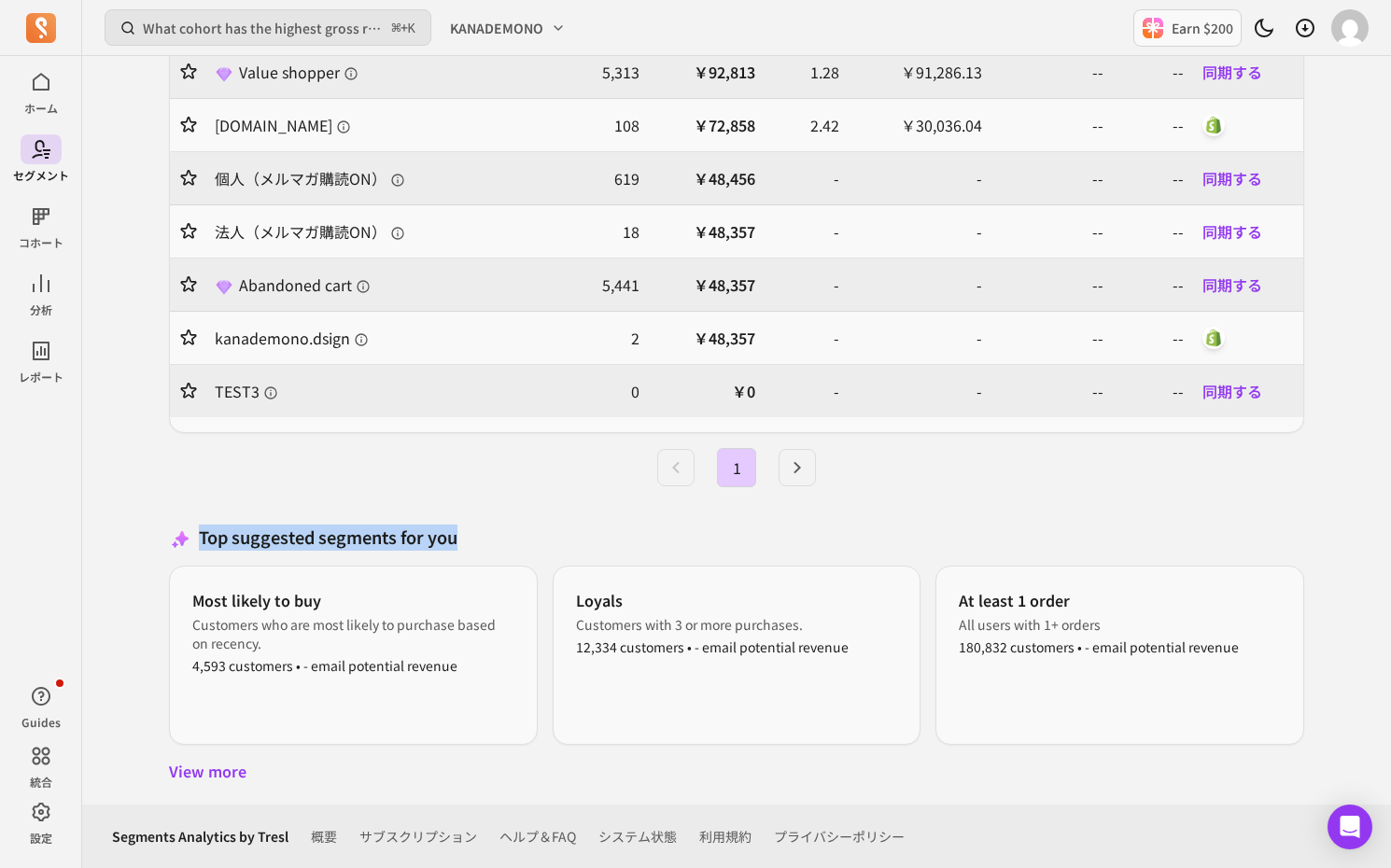
drag, startPoint x: 193, startPoint y: 525, endPoint x: 509, endPoint y: 538, distance: 316.3
click at [509, 538] on h3 "Top suggested segments for you" at bounding box center [736, 538] width 1135 height 27
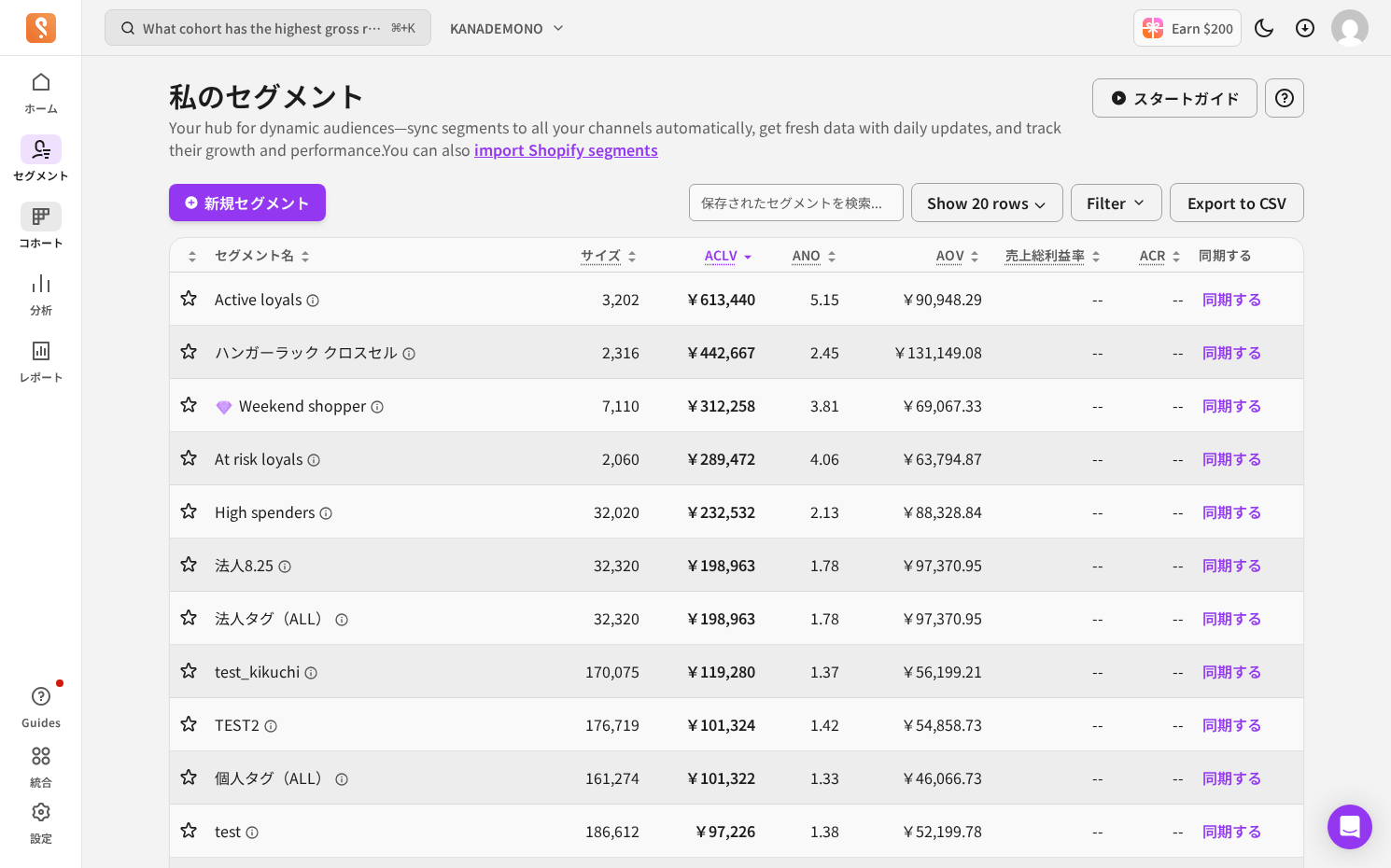
click at [52, 226] on span at bounding box center [41, 215] width 41 height 29
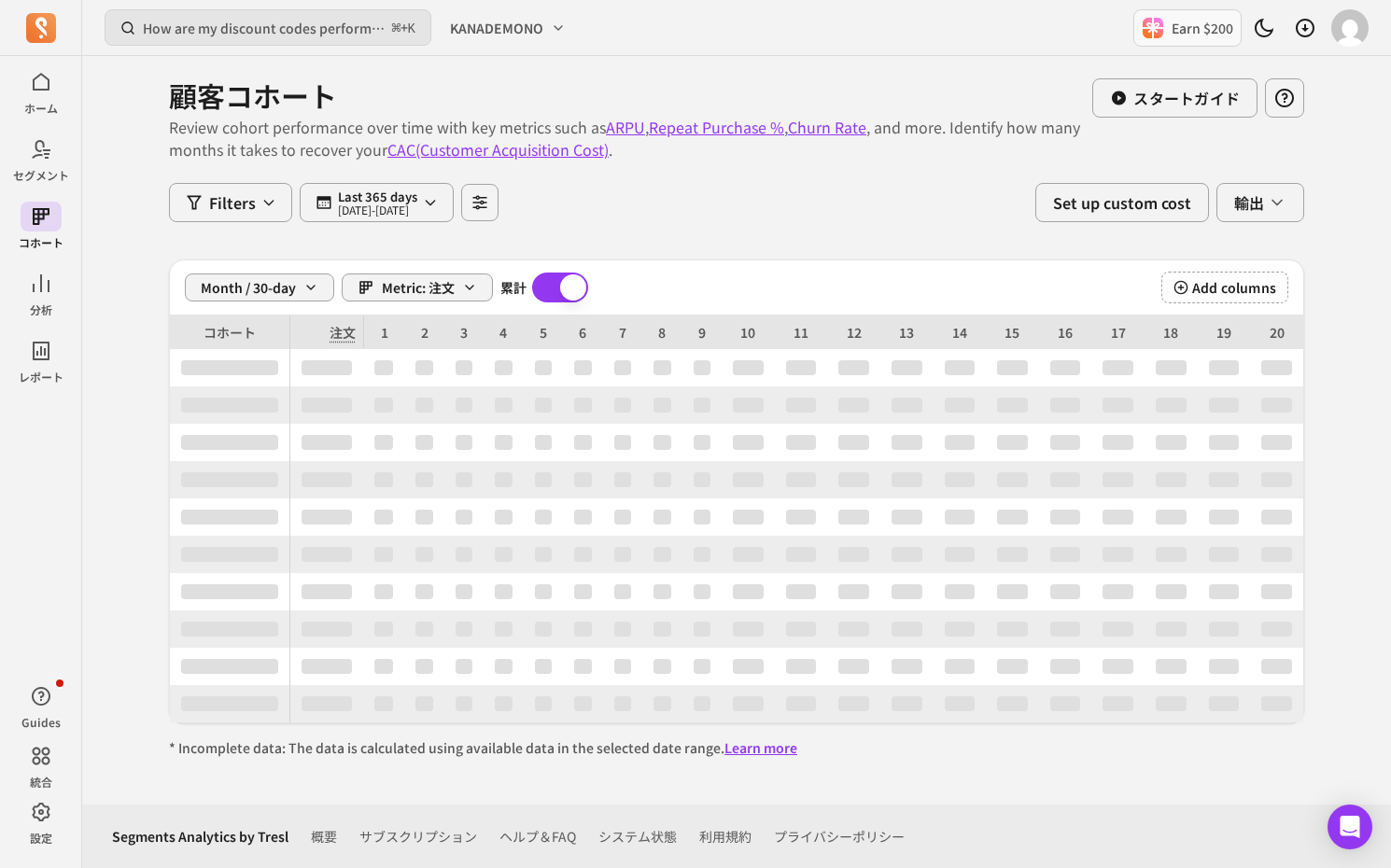
click at [296, 143] on p "Review cohort performance over time with key metrics such as ARPU , Repeat Purc…" at bounding box center [630, 138] width 923 height 45
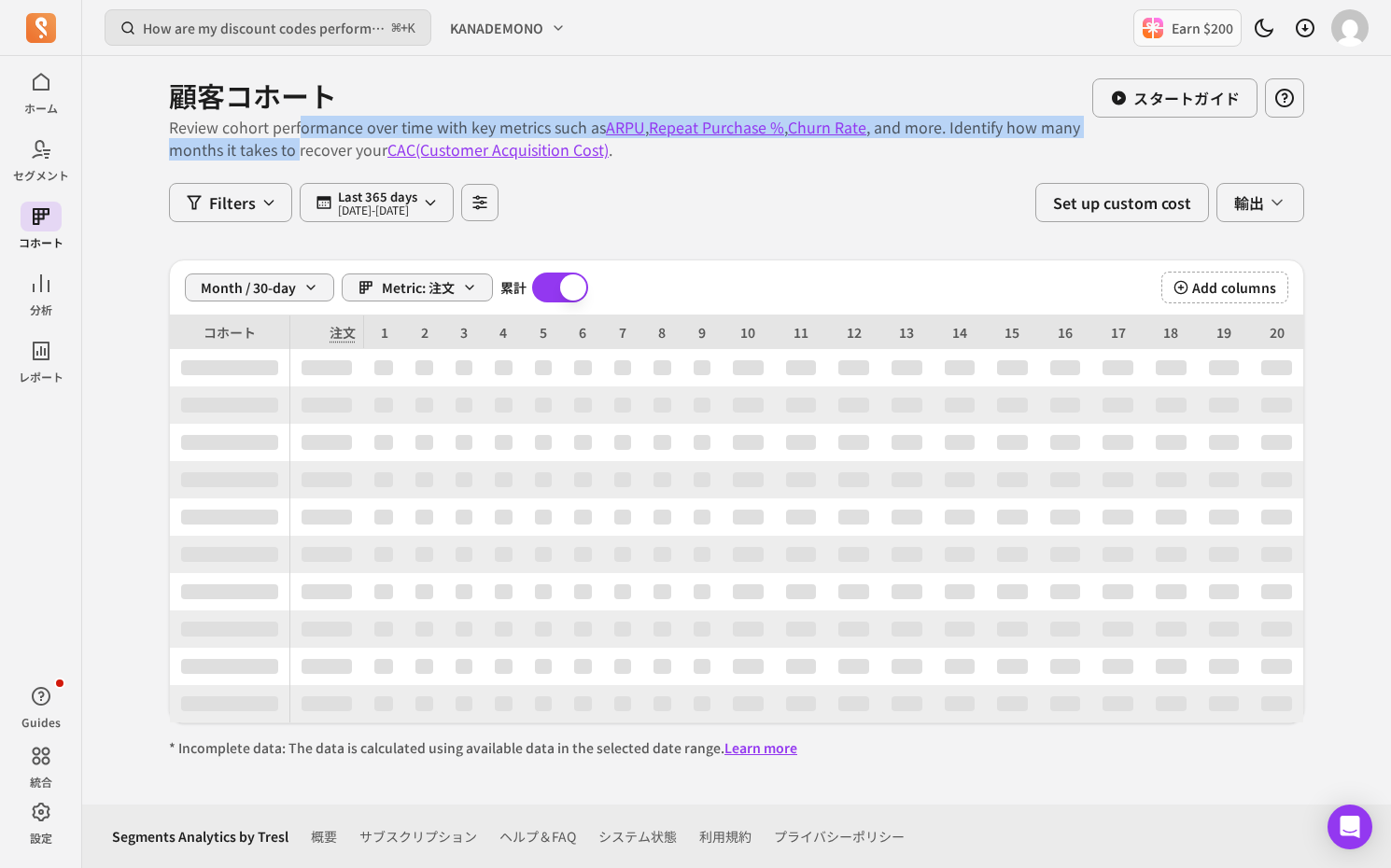
drag, startPoint x: 296, startPoint y: 143, endPoint x: 301, endPoint y: 126, distance: 17.7
click at [301, 126] on p "Review cohort performance over time with key metrics such as ARPU , Repeat Purc…" at bounding box center [630, 138] width 923 height 45
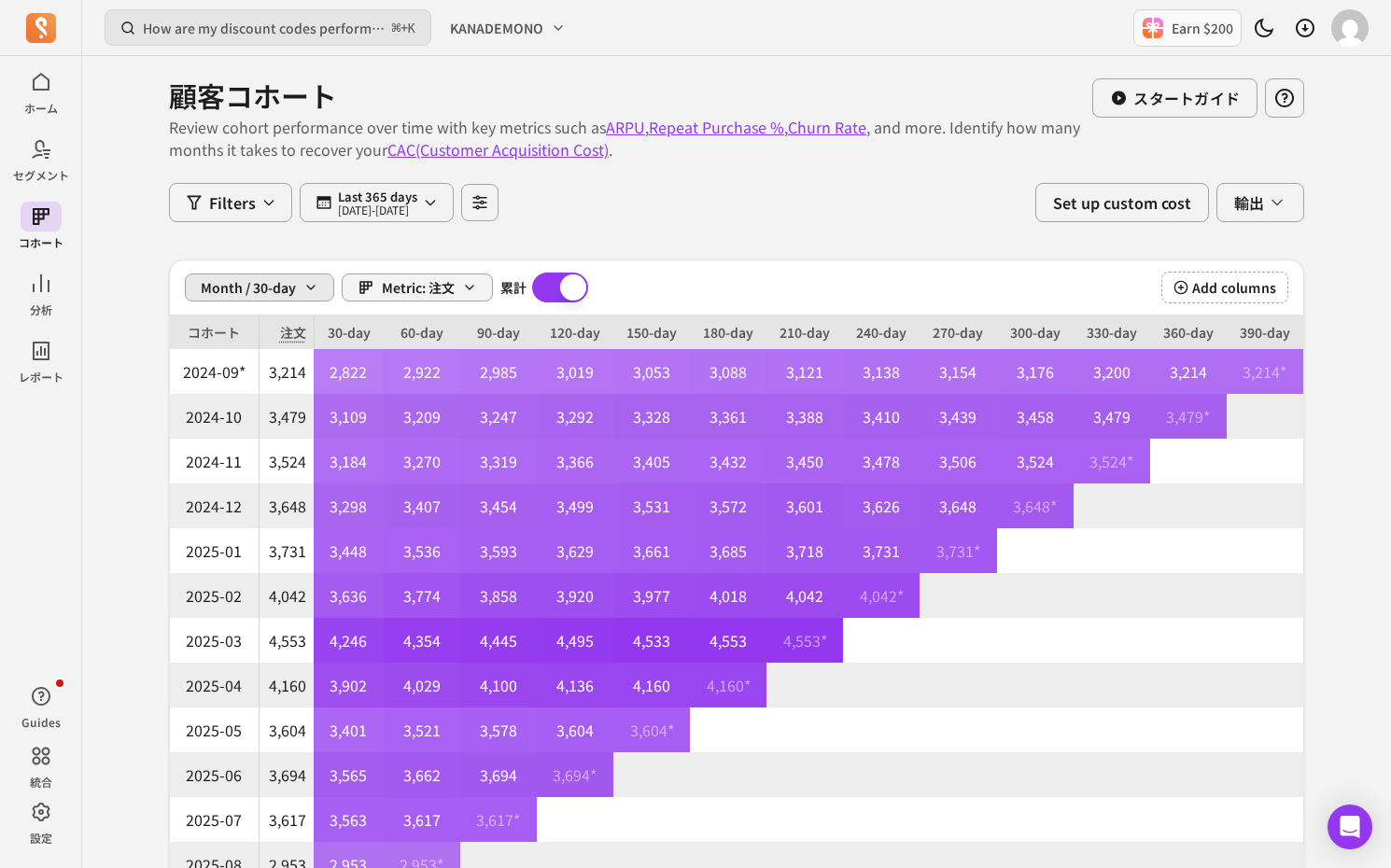
click at [308, 304] on div "Month / 30-day Metric: 注文 累計 Cumulative Add columns" at bounding box center [736, 287] width 1133 height 55
click at [308, 290] on icon "button" at bounding box center [311, 287] width 15 height 15
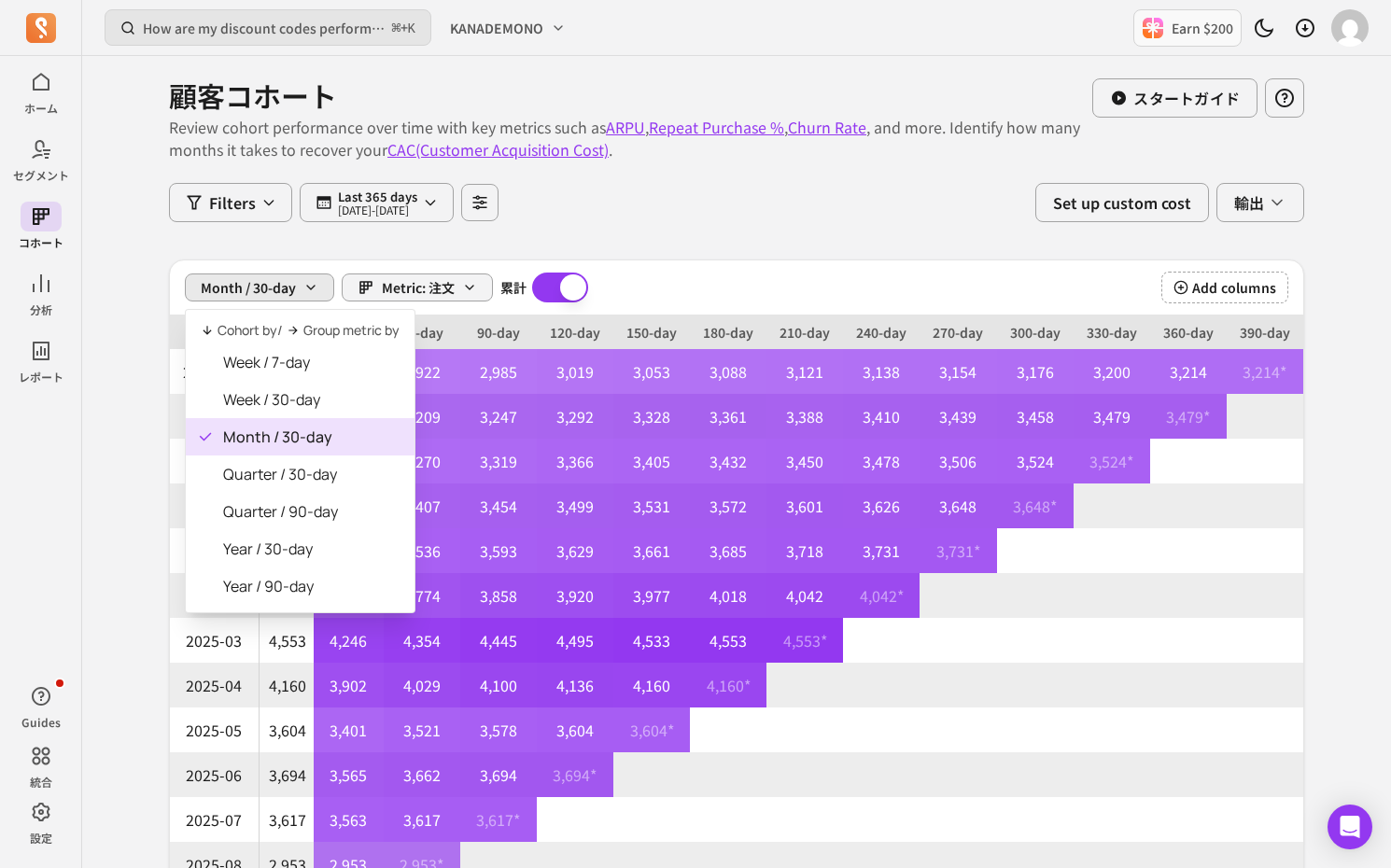
click at [308, 290] on icon "button" at bounding box center [311, 287] width 15 height 15
